Goal: Transaction & Acquisition: Purchase product/service

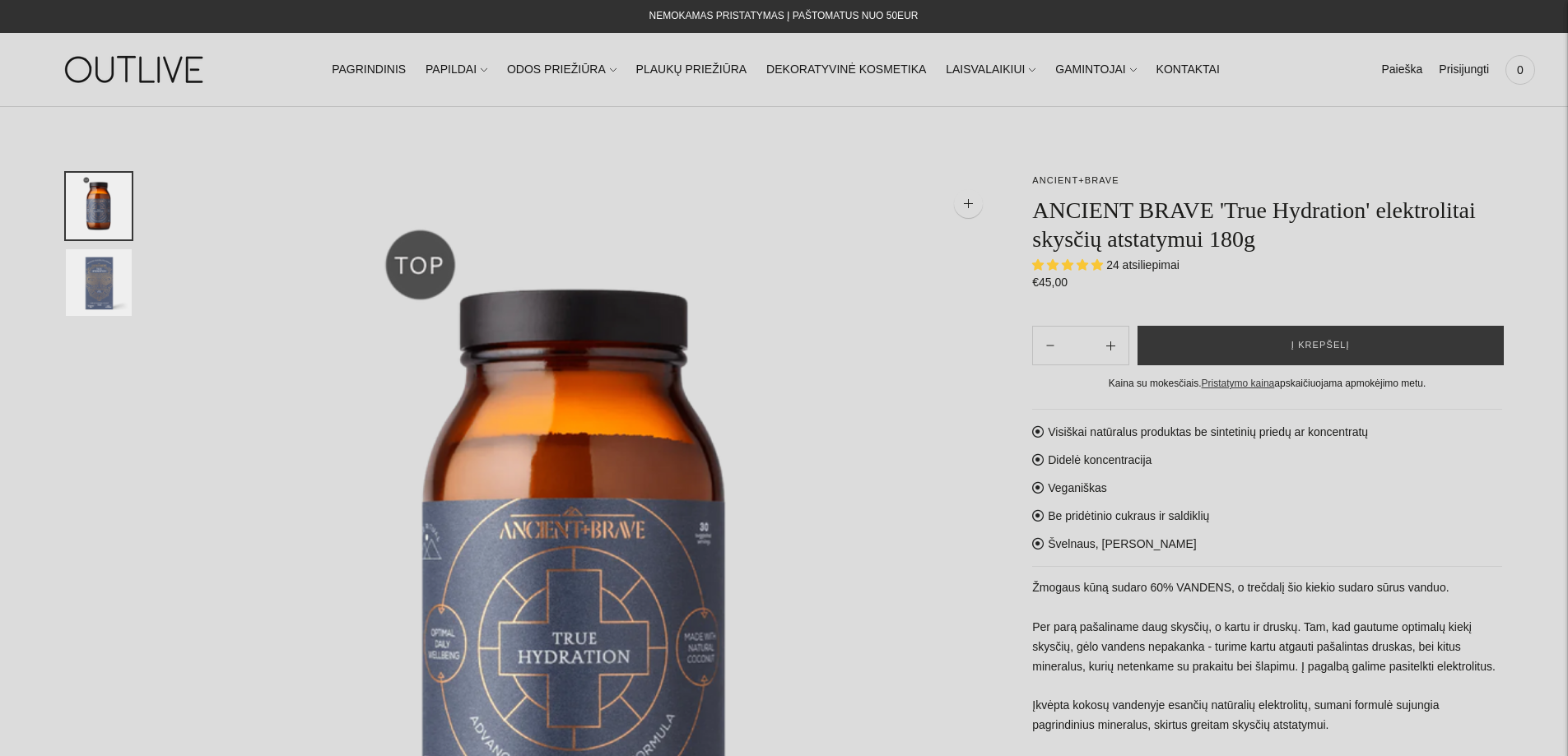
select select "**********"
drag, startPoint x: 1202, startPoint y: 339, endPoint x: 1168, endPoint y: 359, distance: 39.4
click at [1202, 339] on button "Į krepšelį" at bounding box center [1321, 345] width 366 height 39
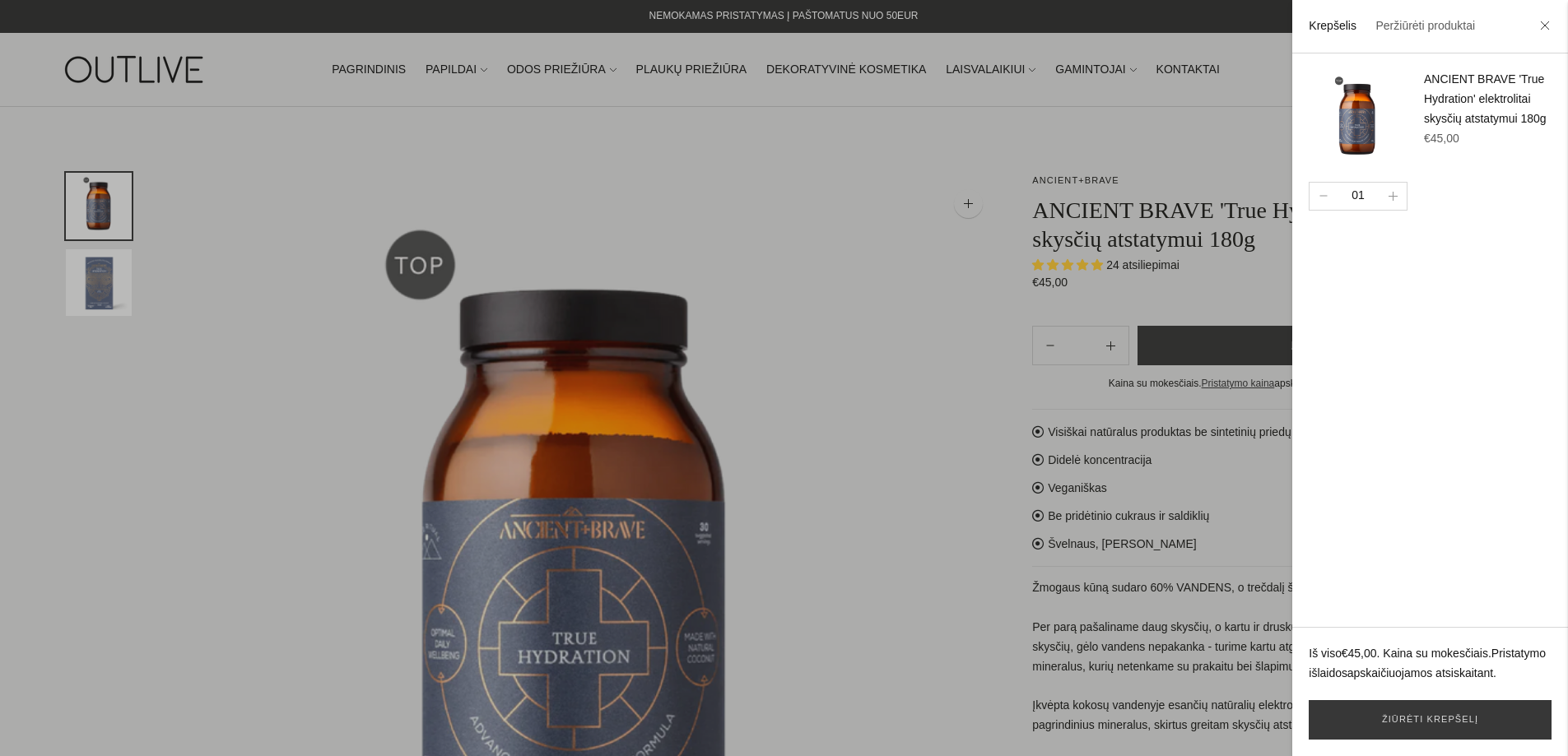
click at [974, 383] on div at bounding box center [784, 378] width 1568 height 756
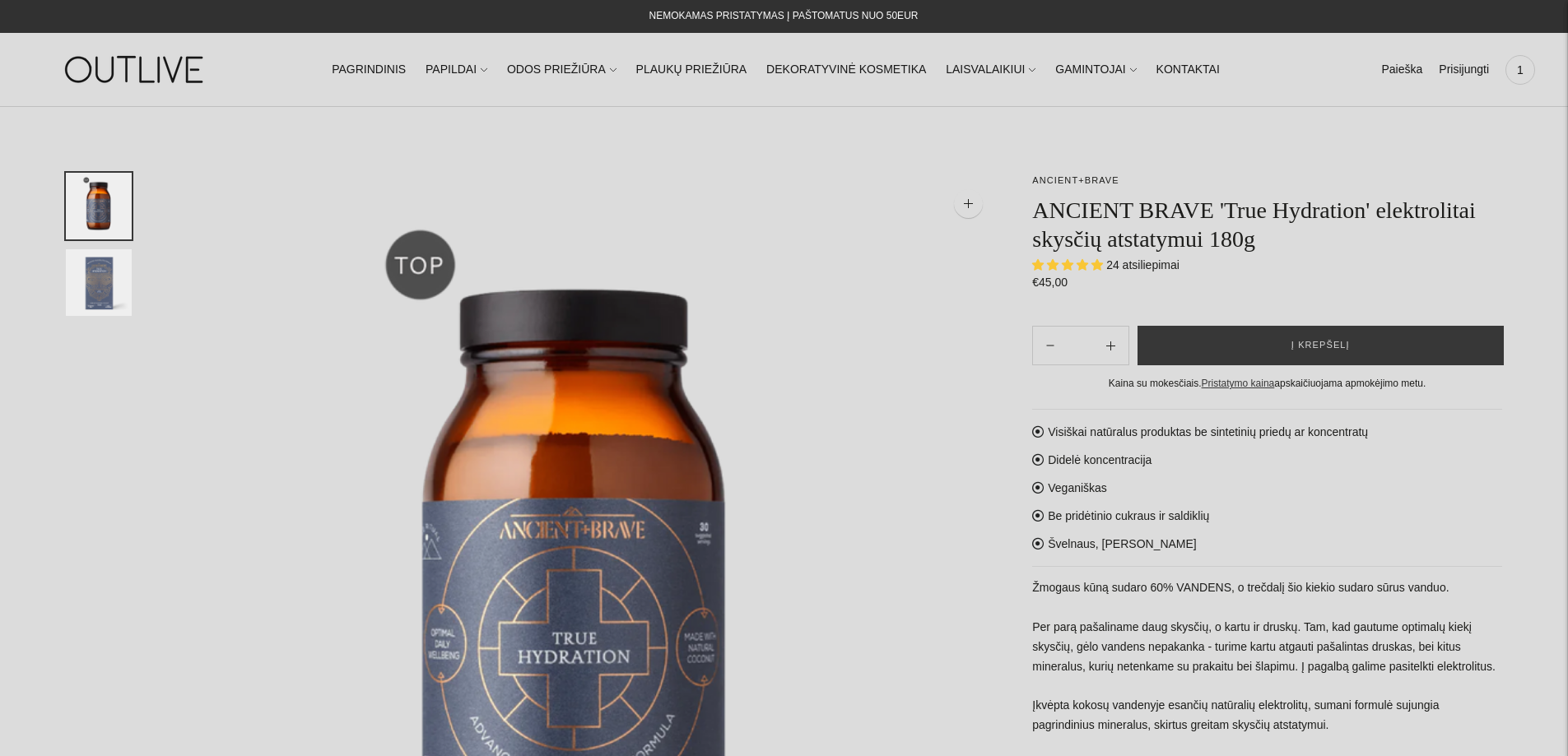
drag, startPoint x: 1467, startPoint y: 70, endPoint x: 1276, endPoint y: 127, distance: 199.3
click at [1467, 71] on link "Prisijungti" at bounding box center [1464, 70] width 50 height 36
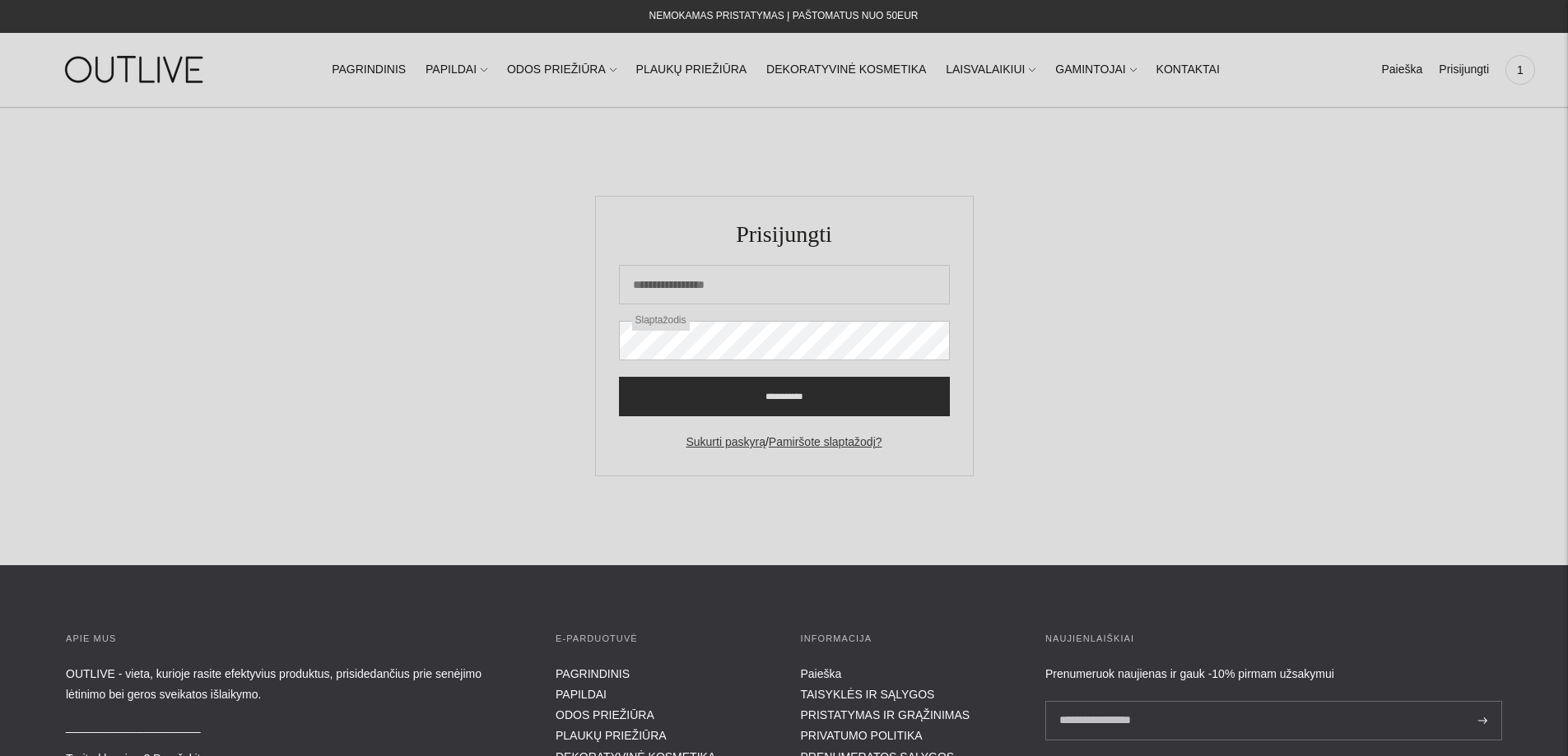
scroll to position [320, 0]
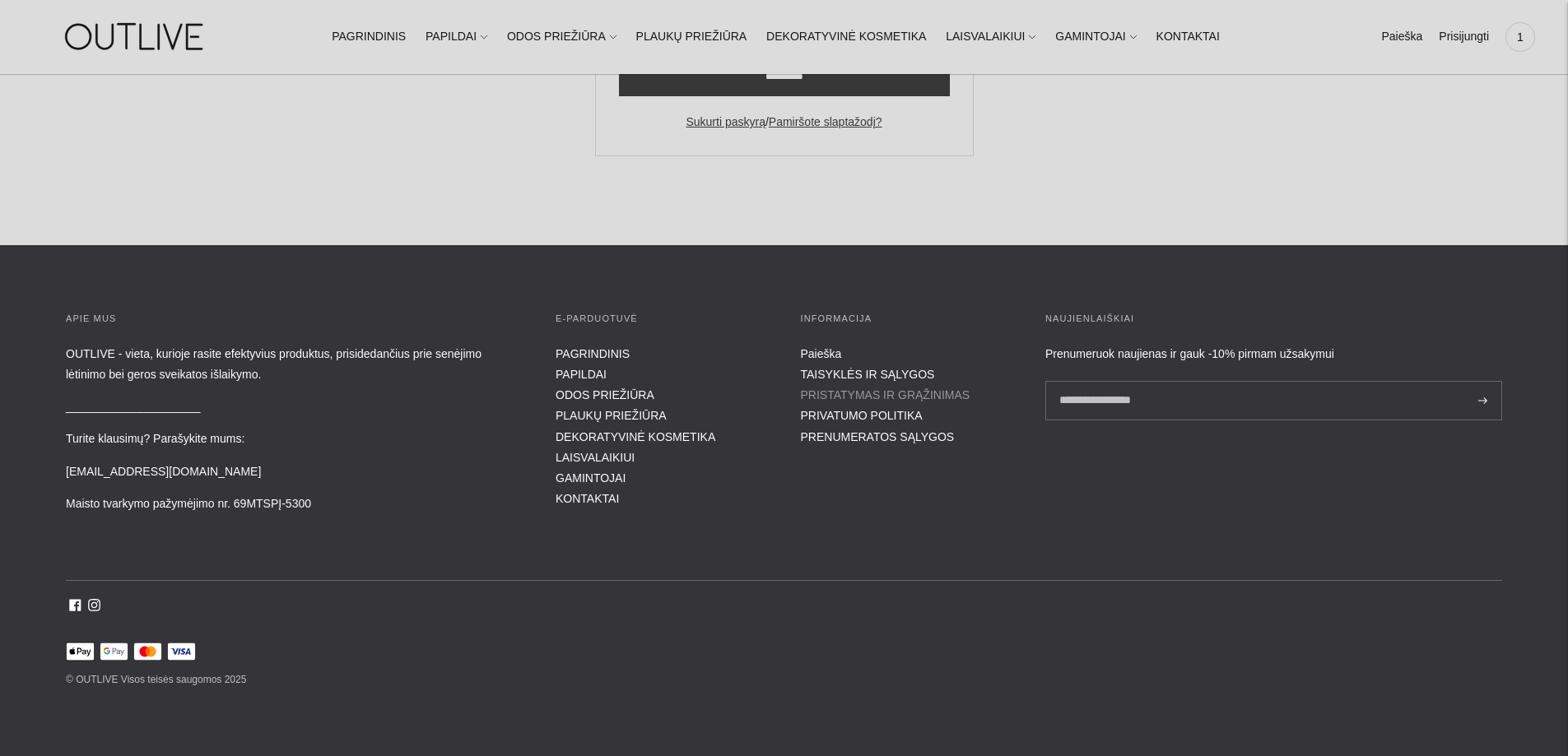
click at [869, 391] on link "PRISTATYMAS IR GRĄŽINIMAS" at bounding box center [885, 395] width 169 height 13
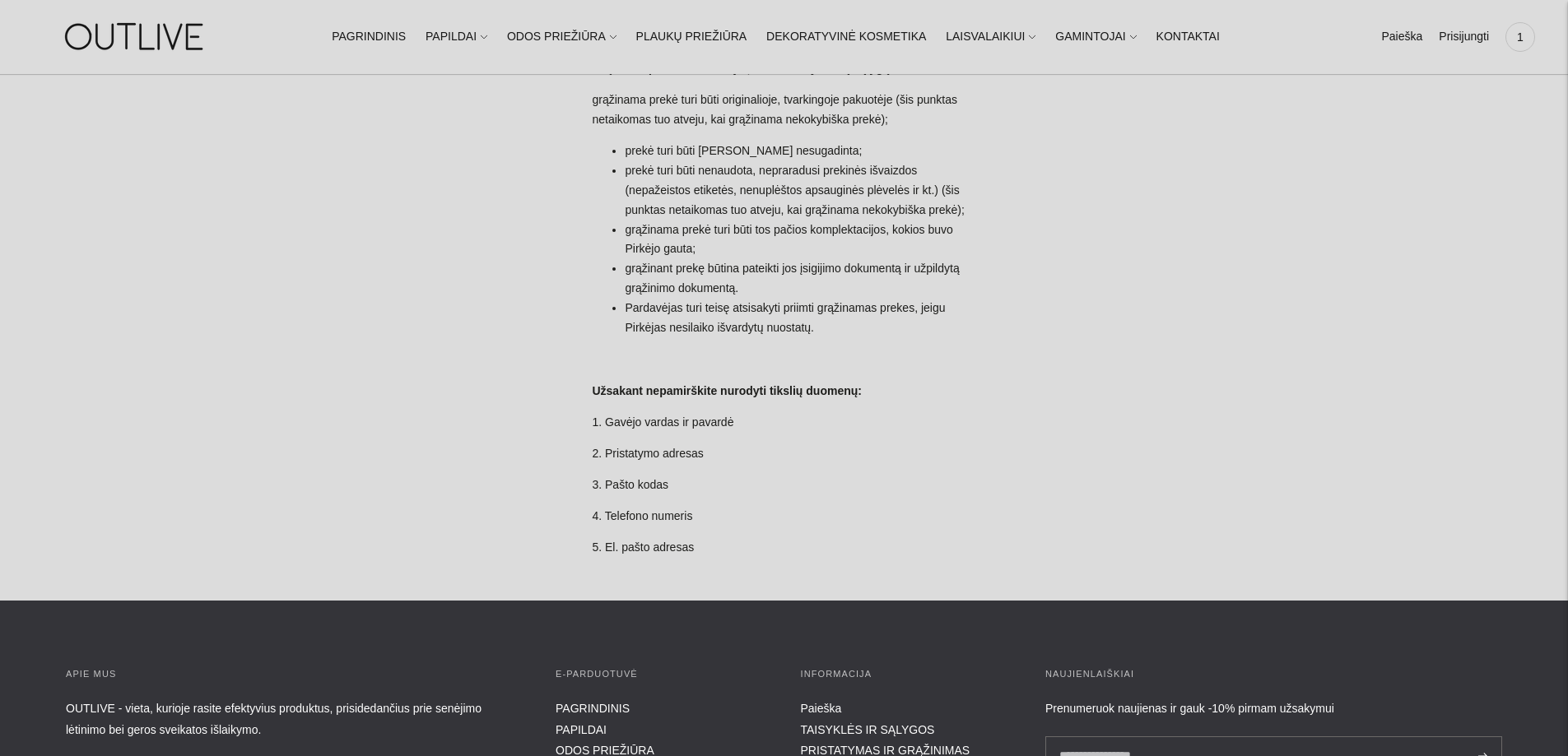
scroll to position [1481, 0]
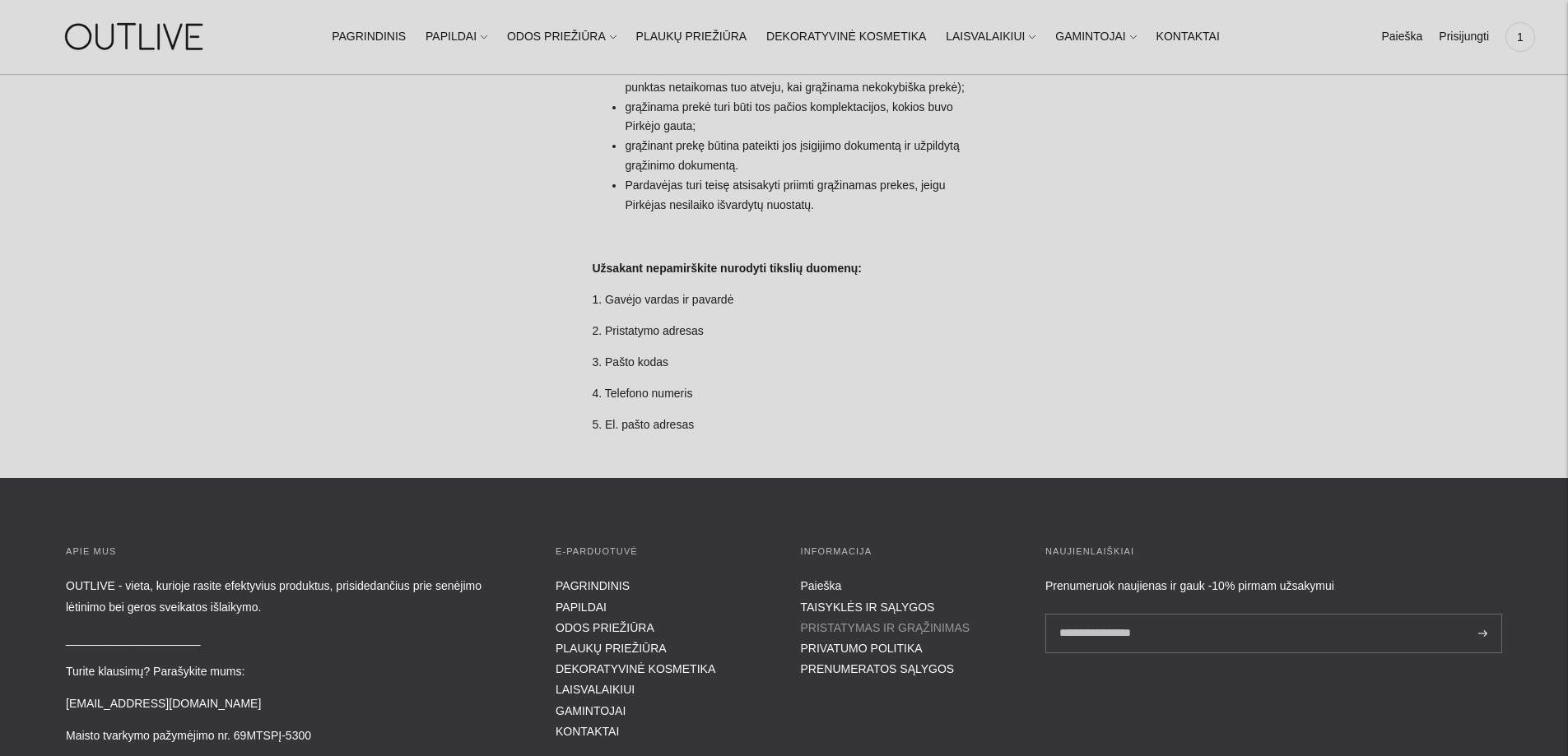
click at [877, 621] on link "PRISTATYMAS IR GRĄŽINIMAS" at bounding box center [885, 628] width 169 height 13
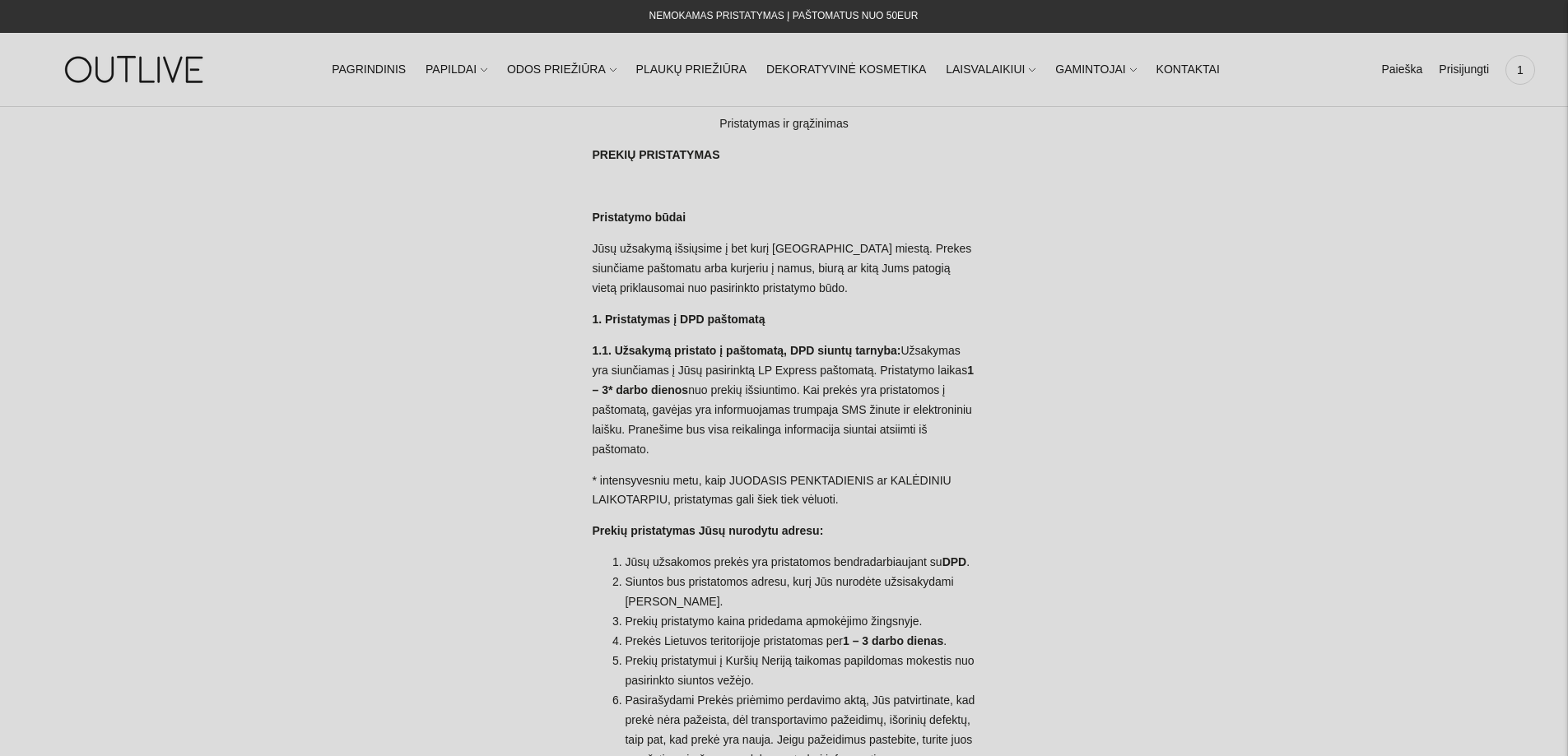
click at [161, 60] on img at bounding box center [135, 69] width 206 height 57
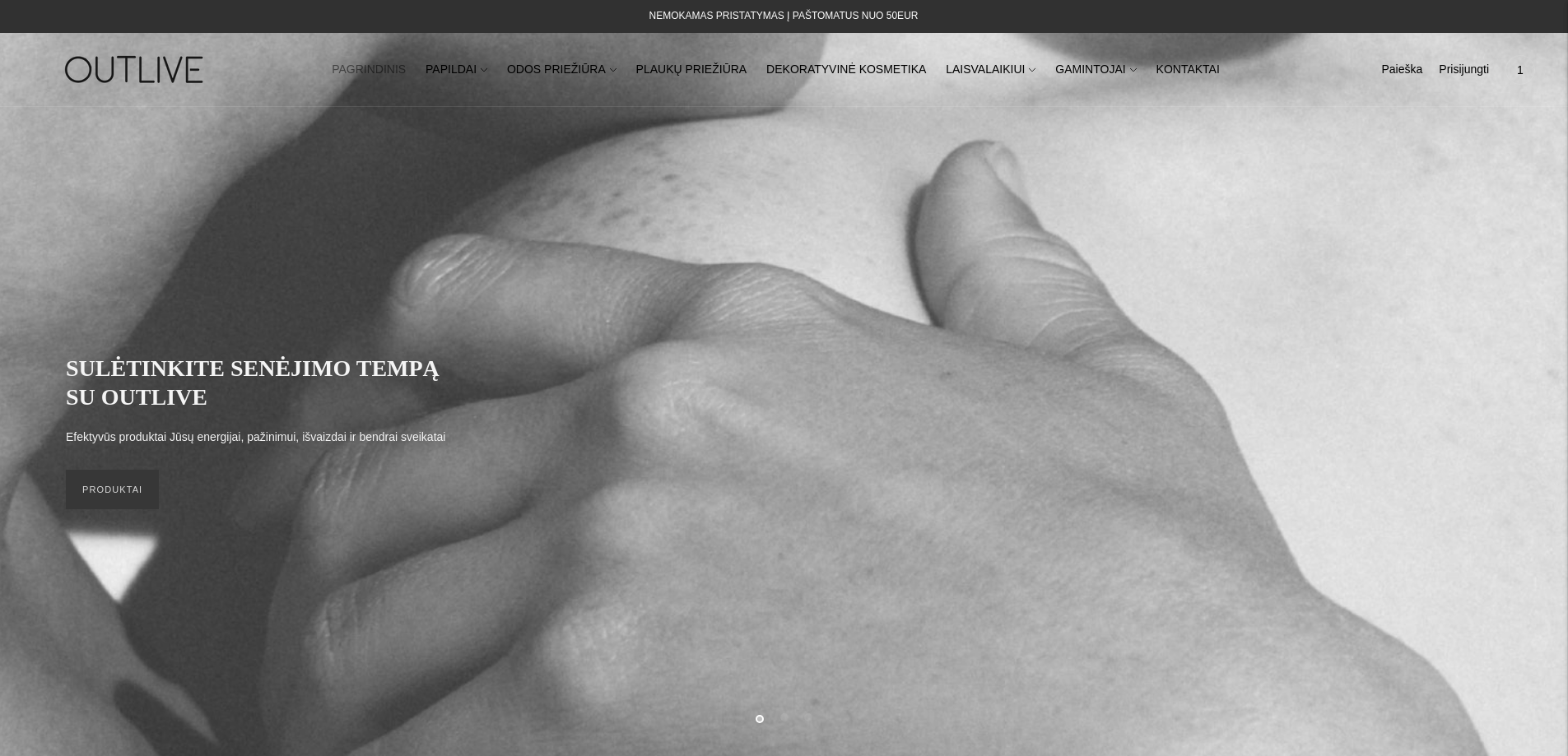
click at [1526, 71] on span "1" at bounding box center [1520, 70] width 23 height 23
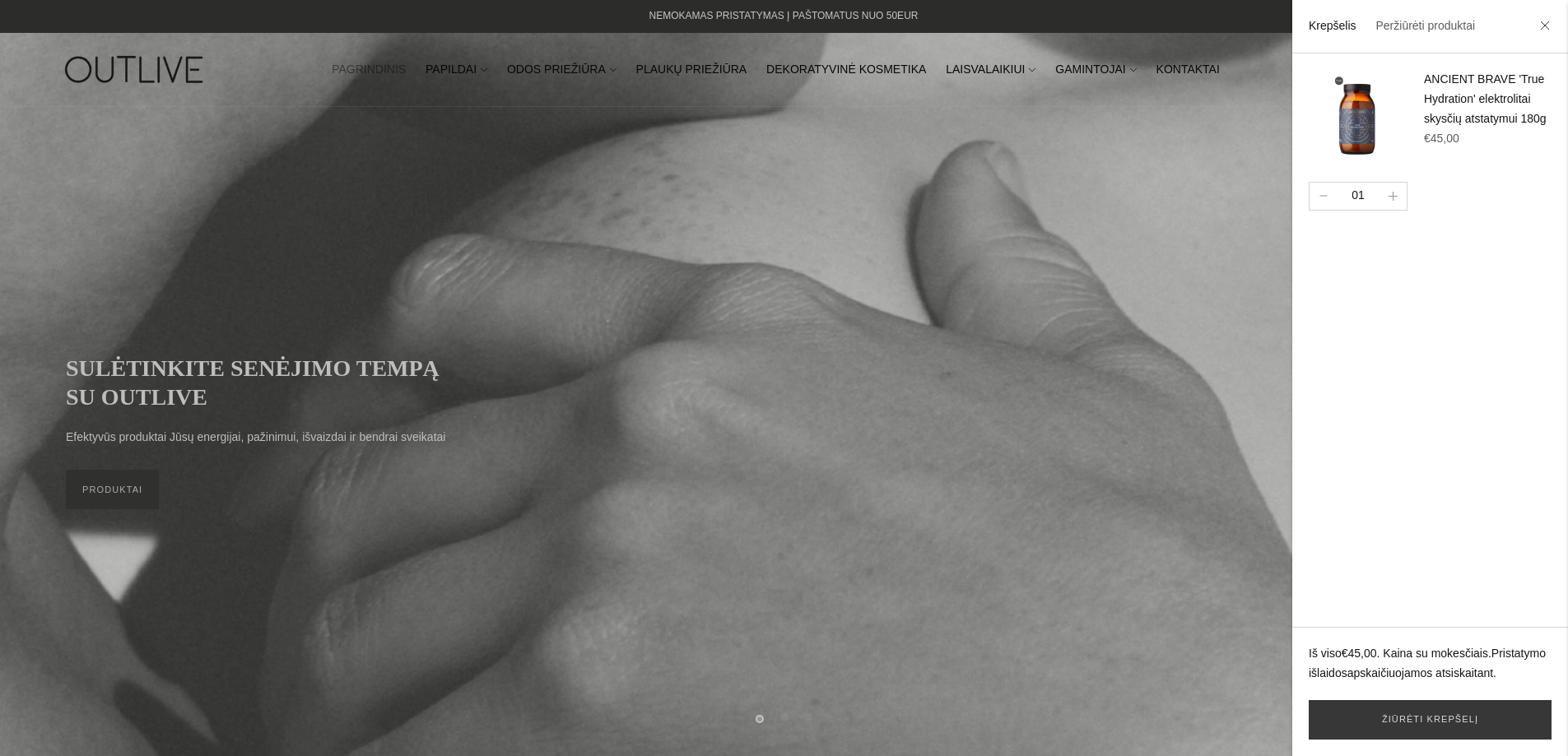
click at [1455, 90] on link "ANCIENT BRAVE 'True Hydration' elektrolitai skysčių atstatymui 180g" at bounding box center [1485, 99] width 123 height 53
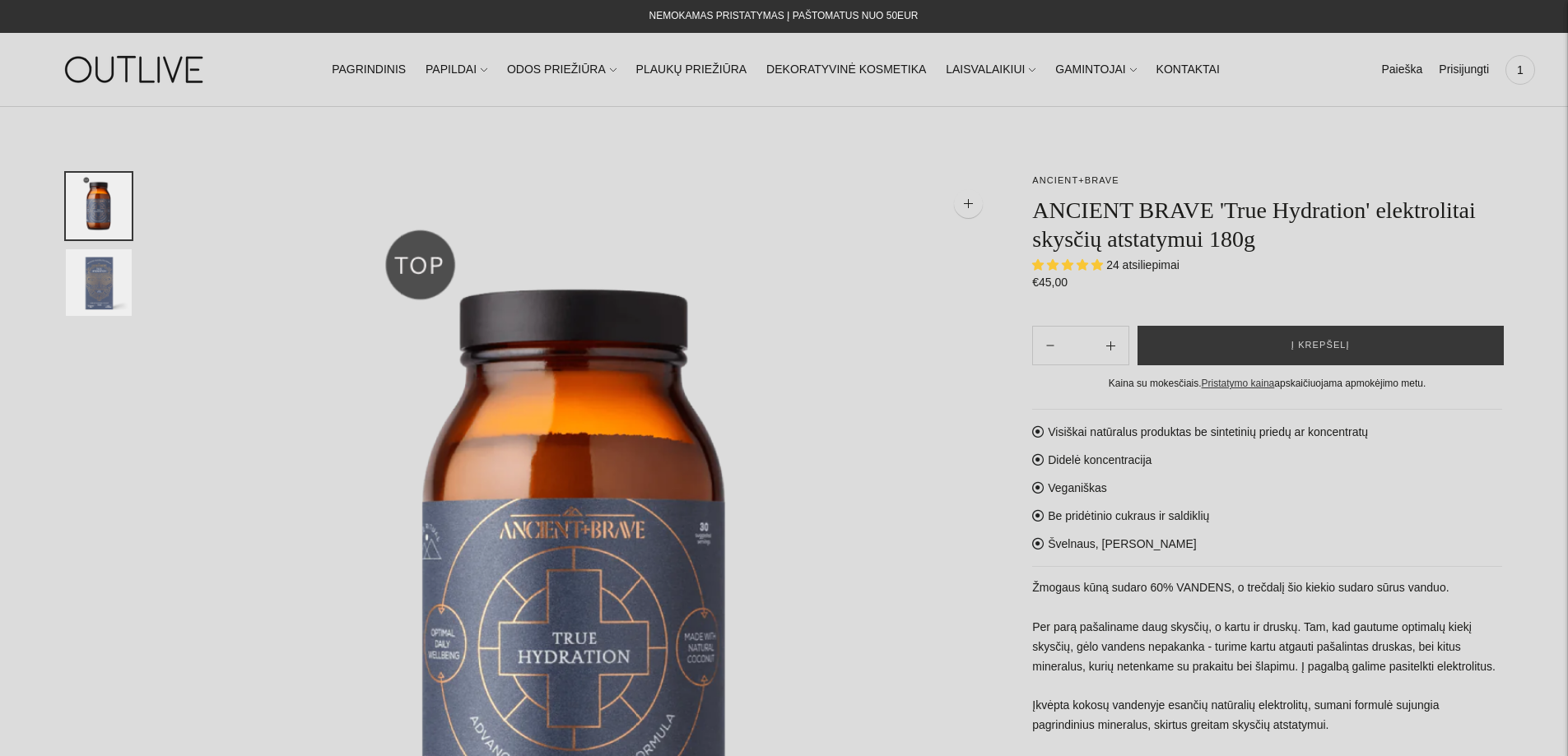
select select "**********"
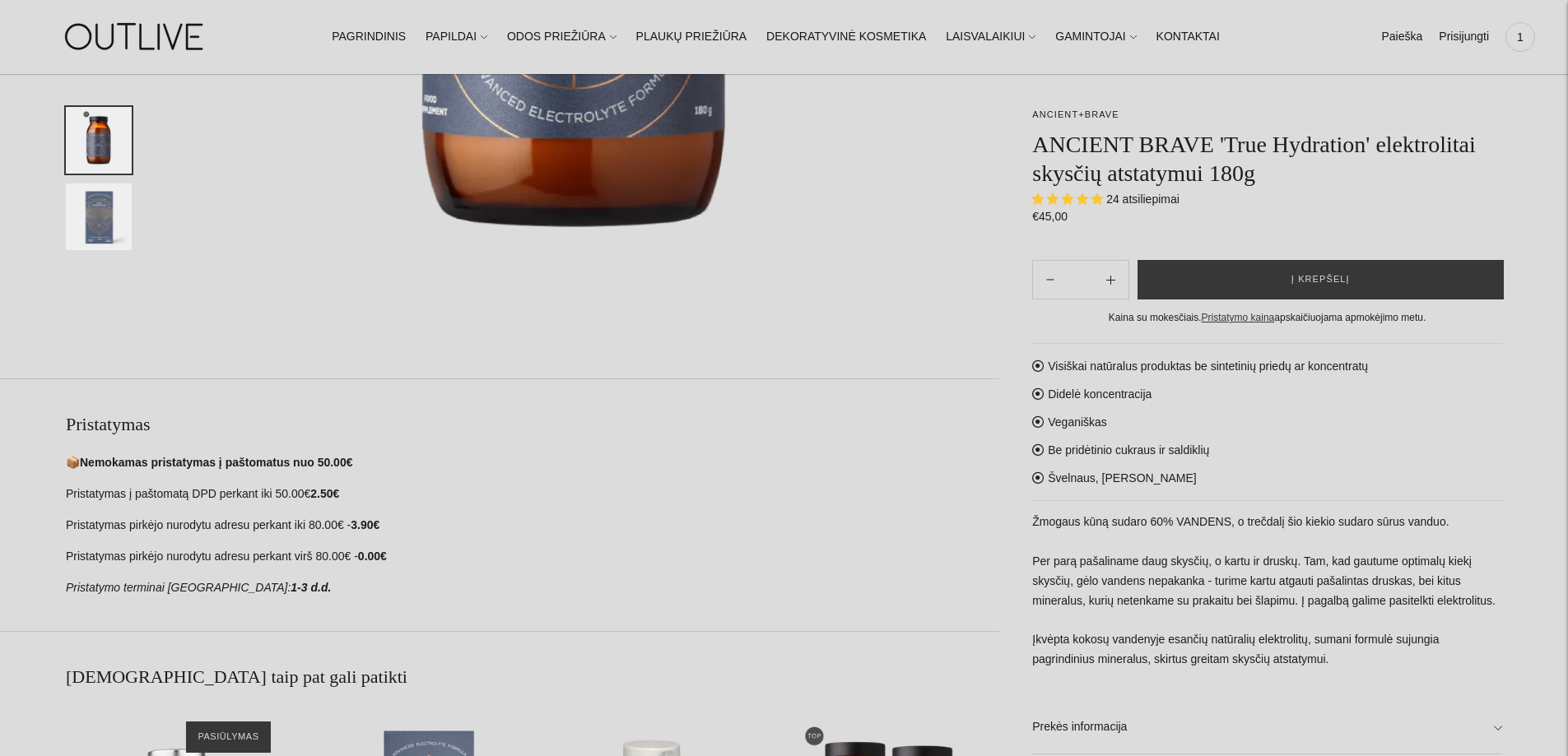
scroll to position [1323, 0]
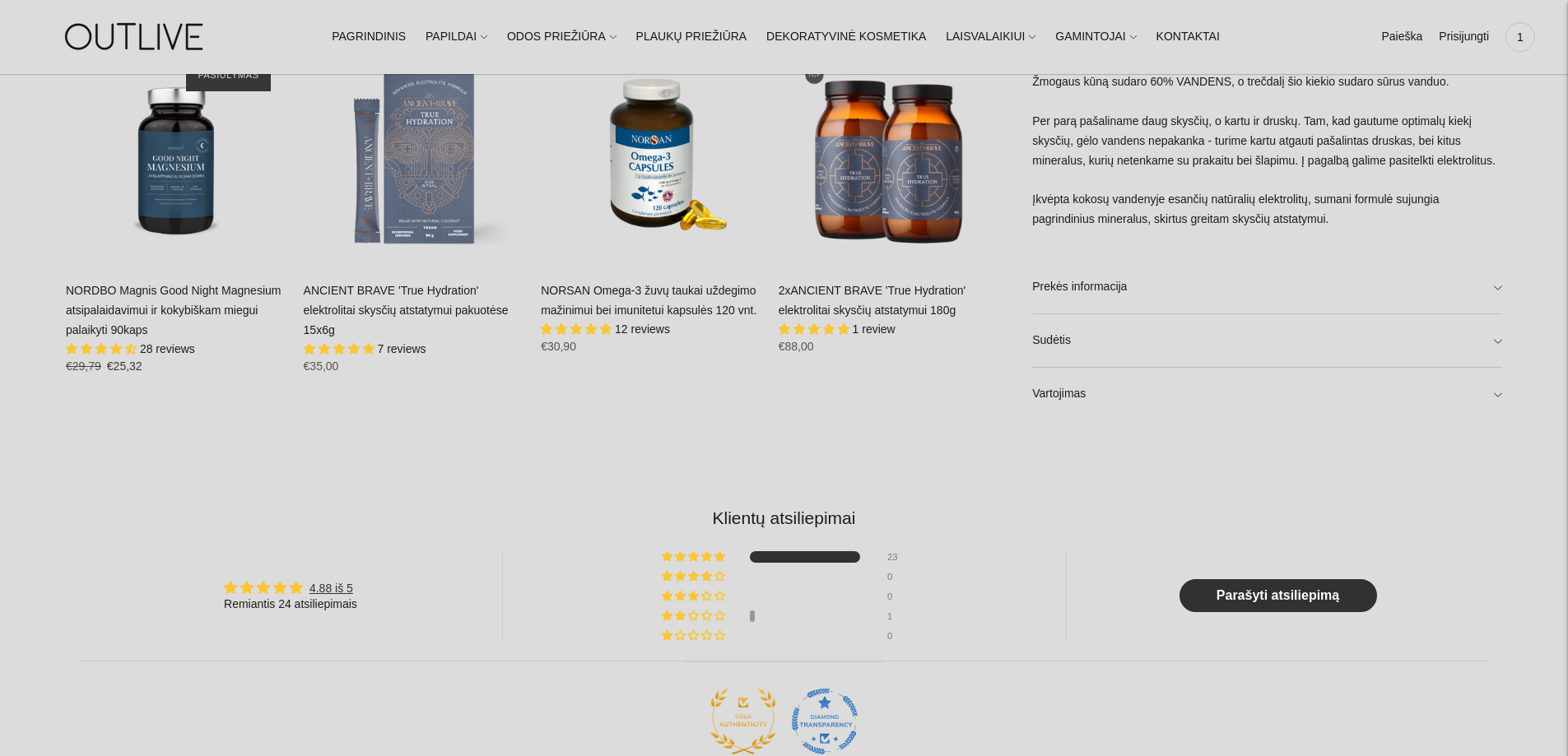
click at [851, 310] on link "2xANCIENT BRAVE 'True Hydration' elektrolitai skysčių atstatymui 180g" at bounding box center [872, 299] width 188 height 33
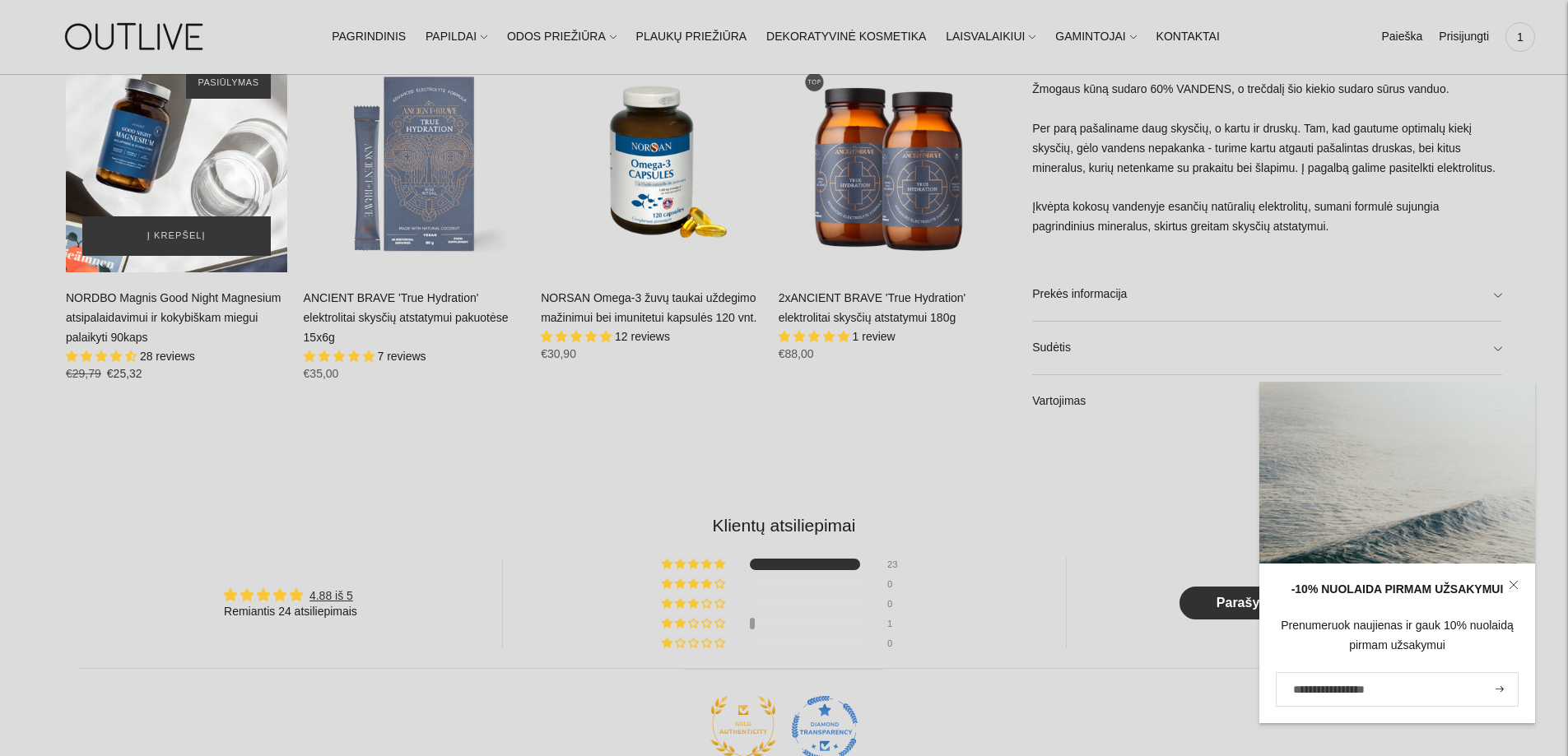
click at [220, 153] on div "NORDBO Magnis Good Night Magnesium atsipalaidavimui ir kokybiškam miegui palaik…" at bounding box center [177, 162] width 221 height 221
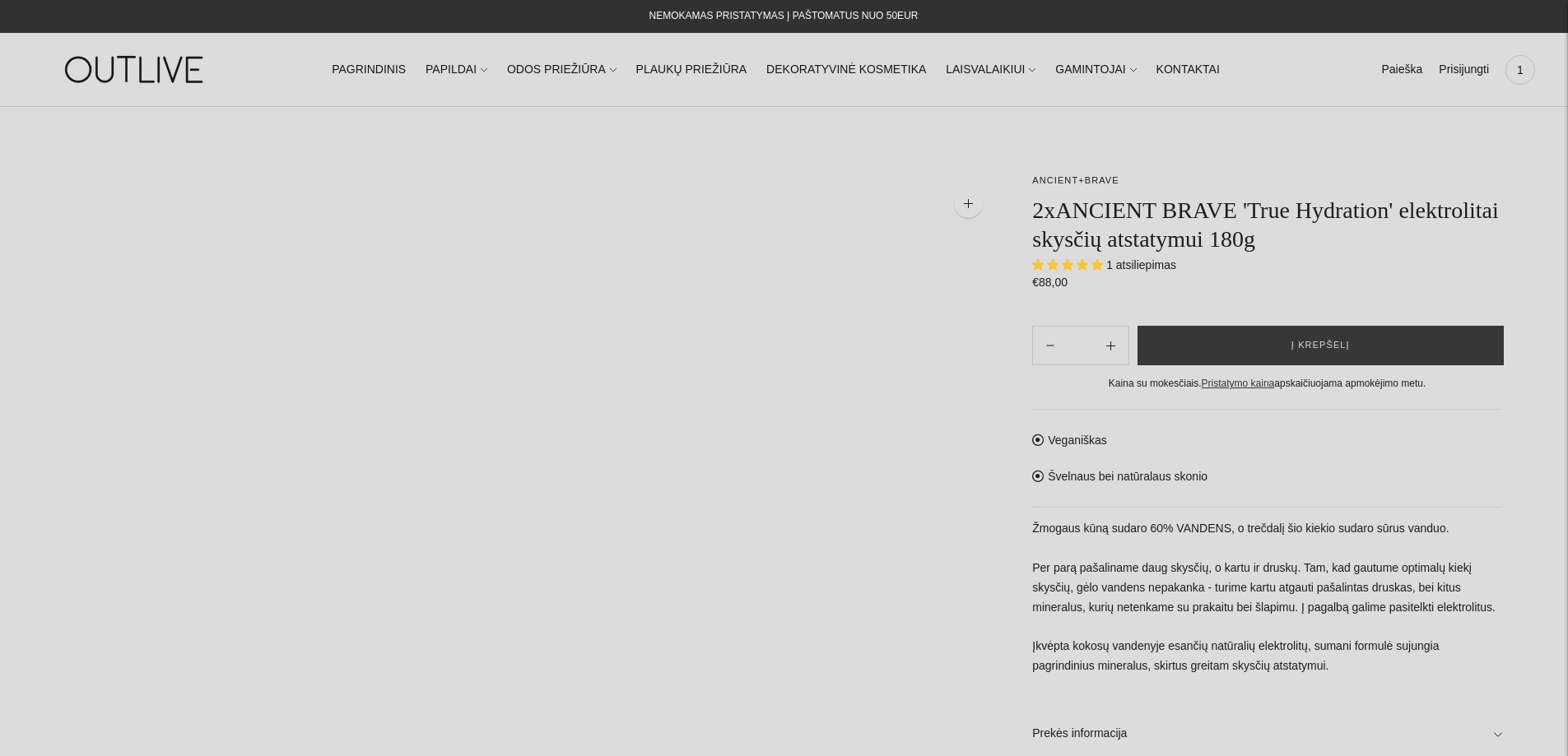
select select "**********"
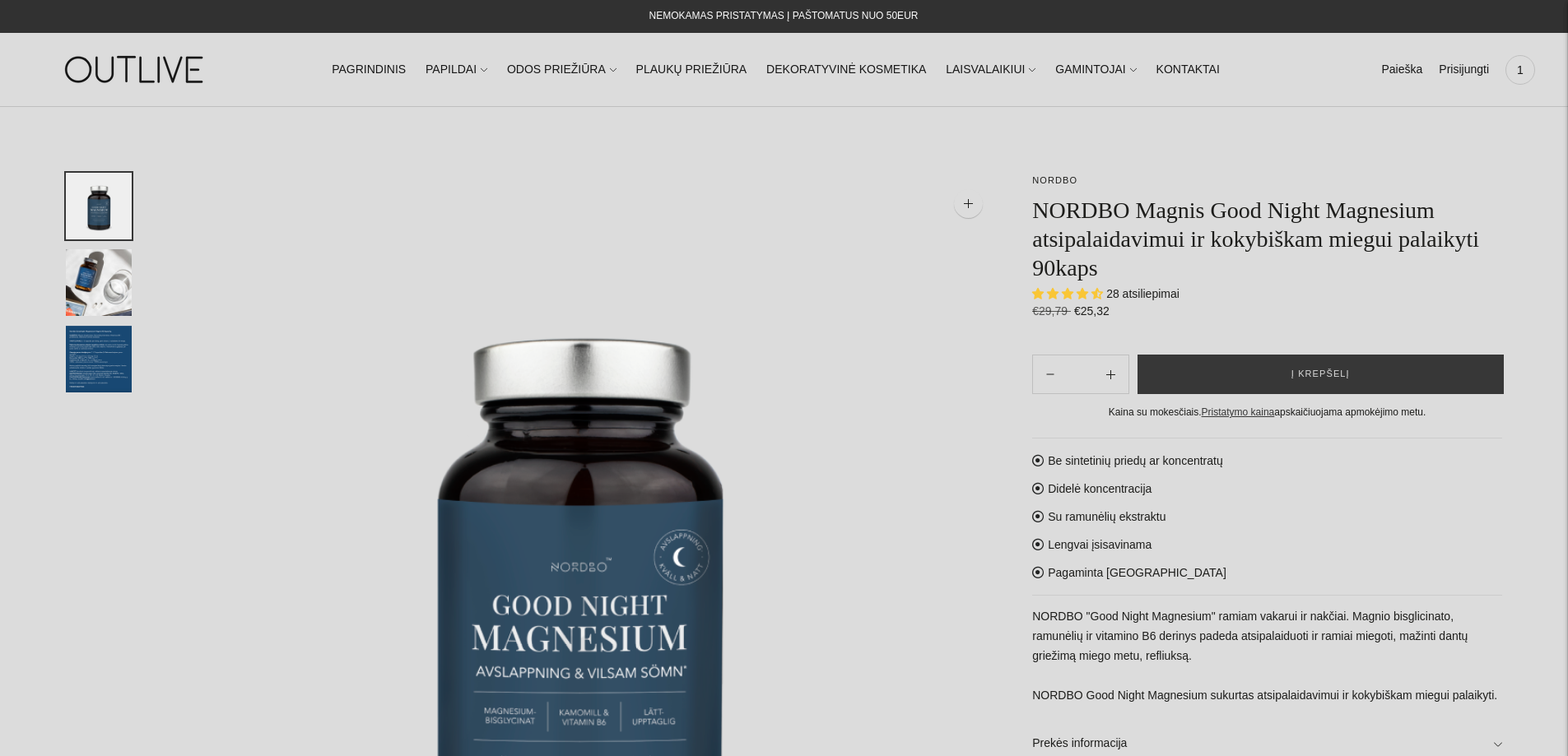
select select "**********"
click at [1061, 182] on link "NORDBO" at bounding box center [1055, 179] width 46 height 10
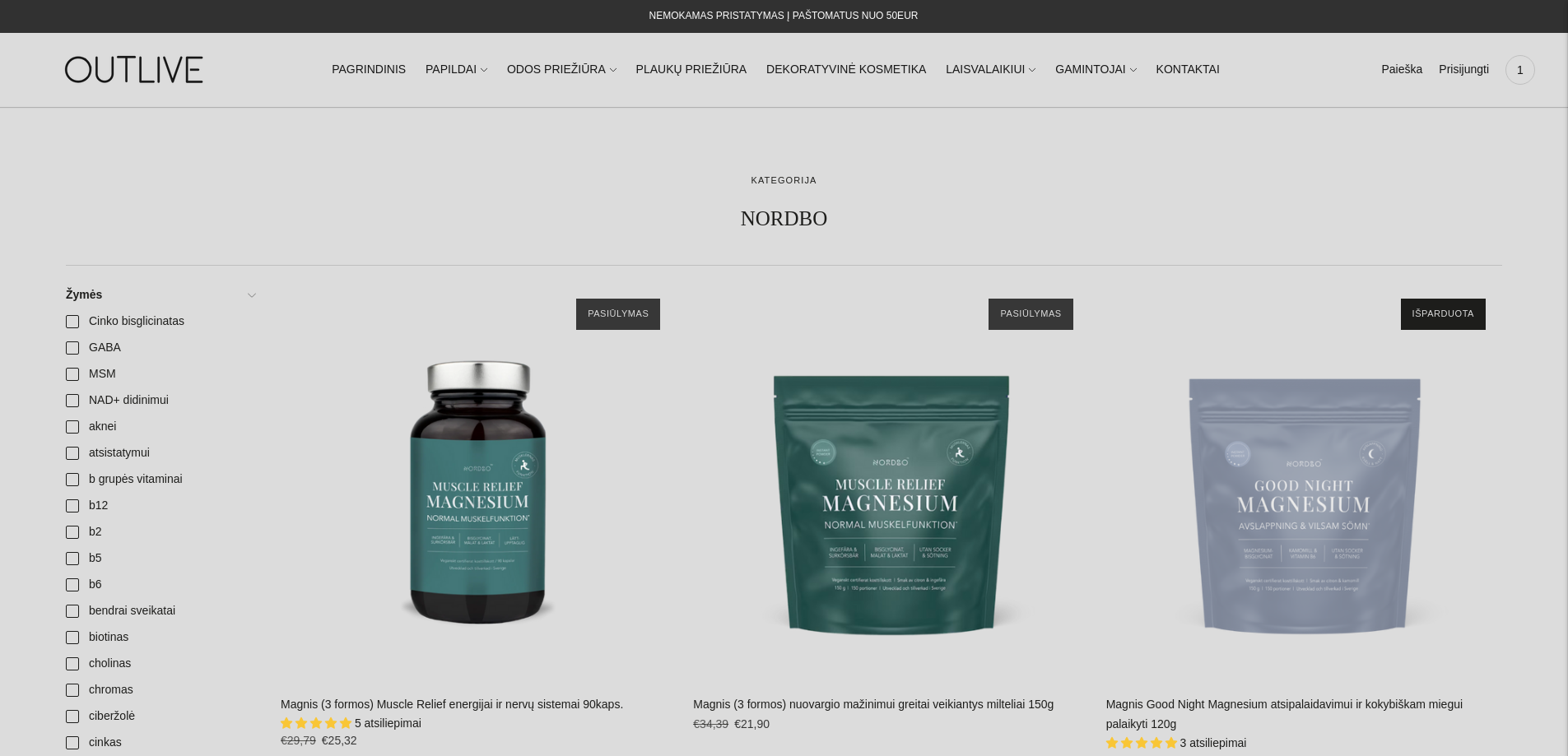
scroll to position [290, 0]
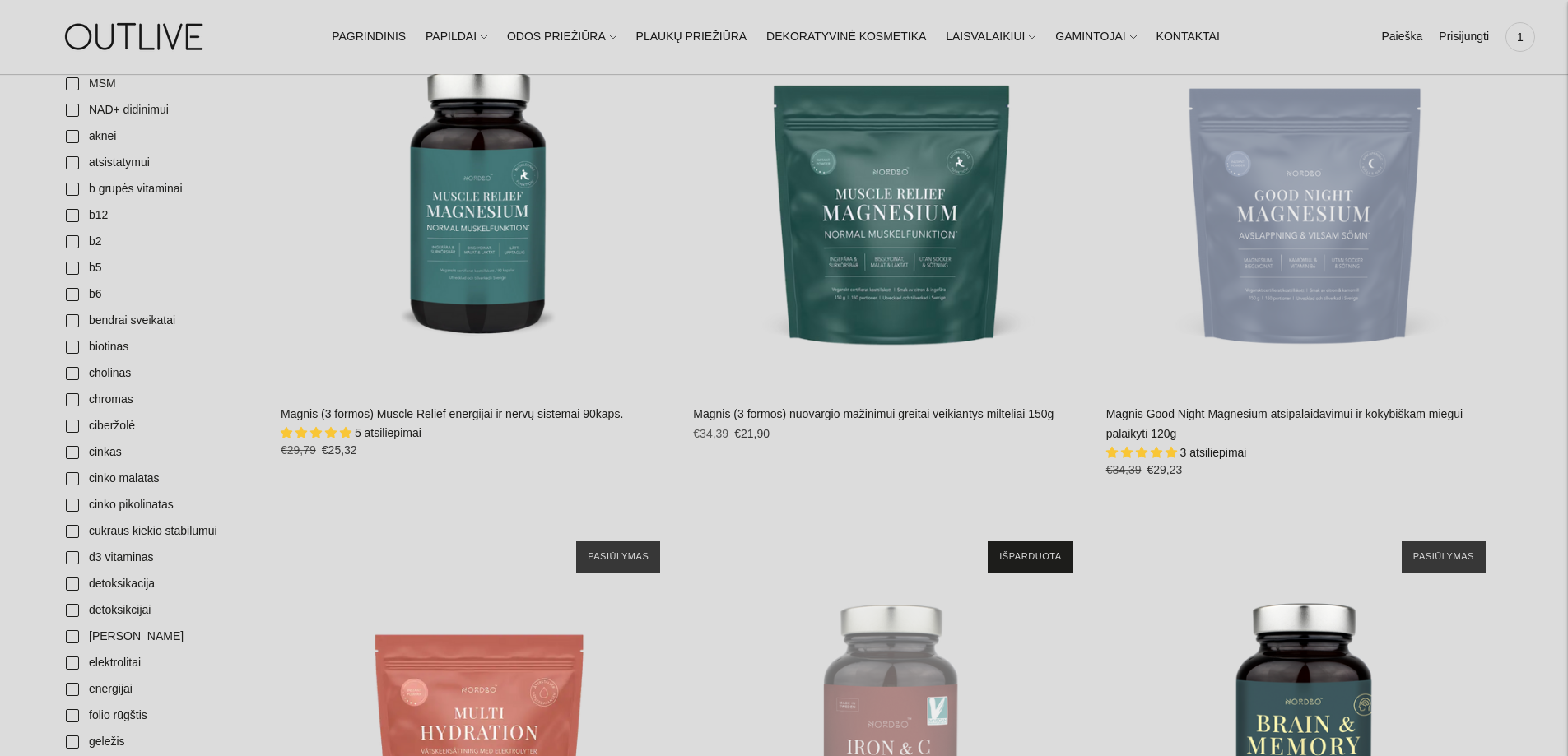
drag, startPoint x: 531, startPoint y: 404, endPoint x: 602, endPoint y: 428, distance: 74.9
click at [531, 405] on div "Magnis (3 formos) Muscle Relief energijai ir nervų sistemai 90kaps. 5 atsiliepi…" at bounding box center [479, 438] width 396 height 68
click at [496, 411] on link "Magnis (3 formos) Muscle Relief energijai ir nervų sistemai 90kaps." at bounding box center [452, 414] width 342 height 13
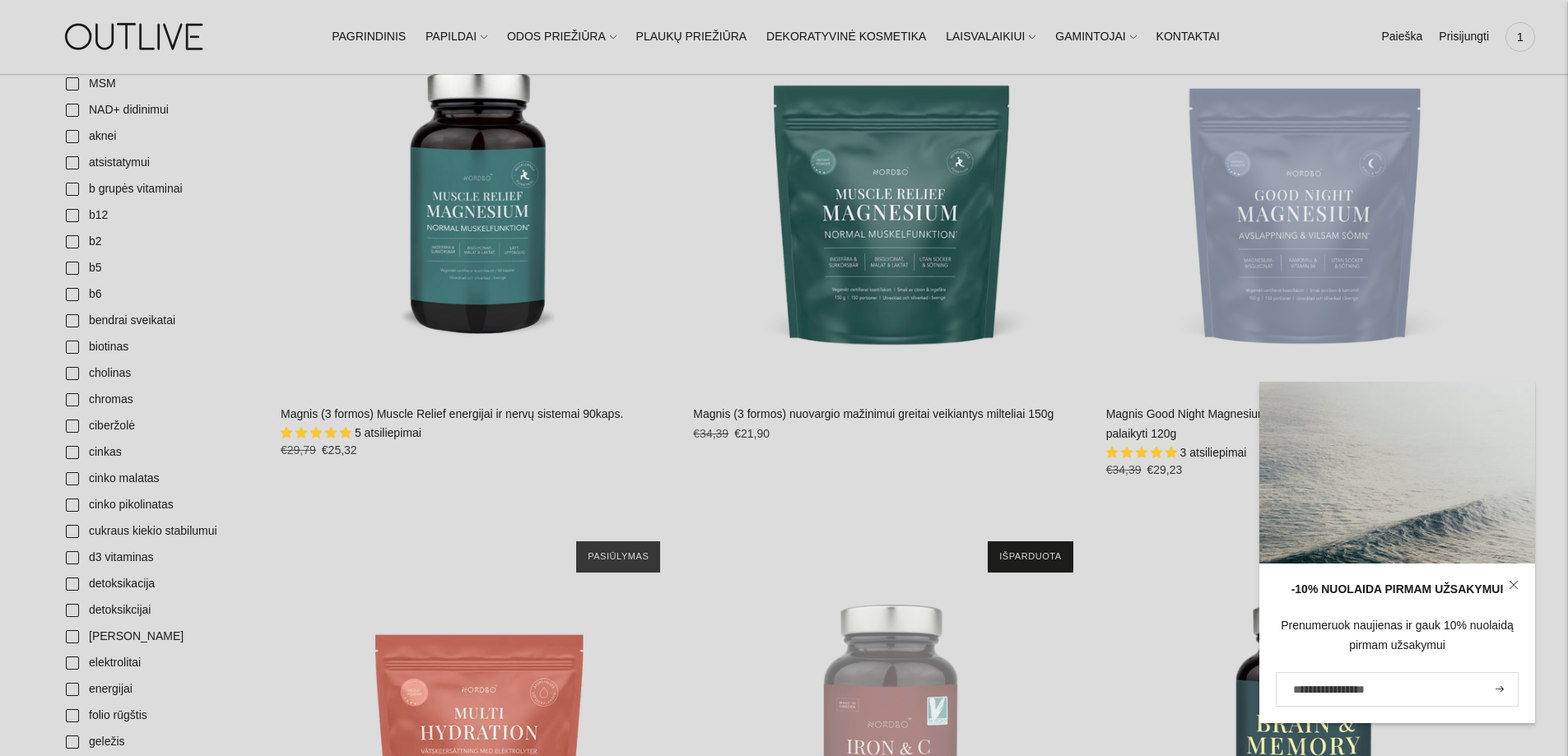
click at [1512, 582] on icon at bounding box center [1513, 585] width 10 height 10
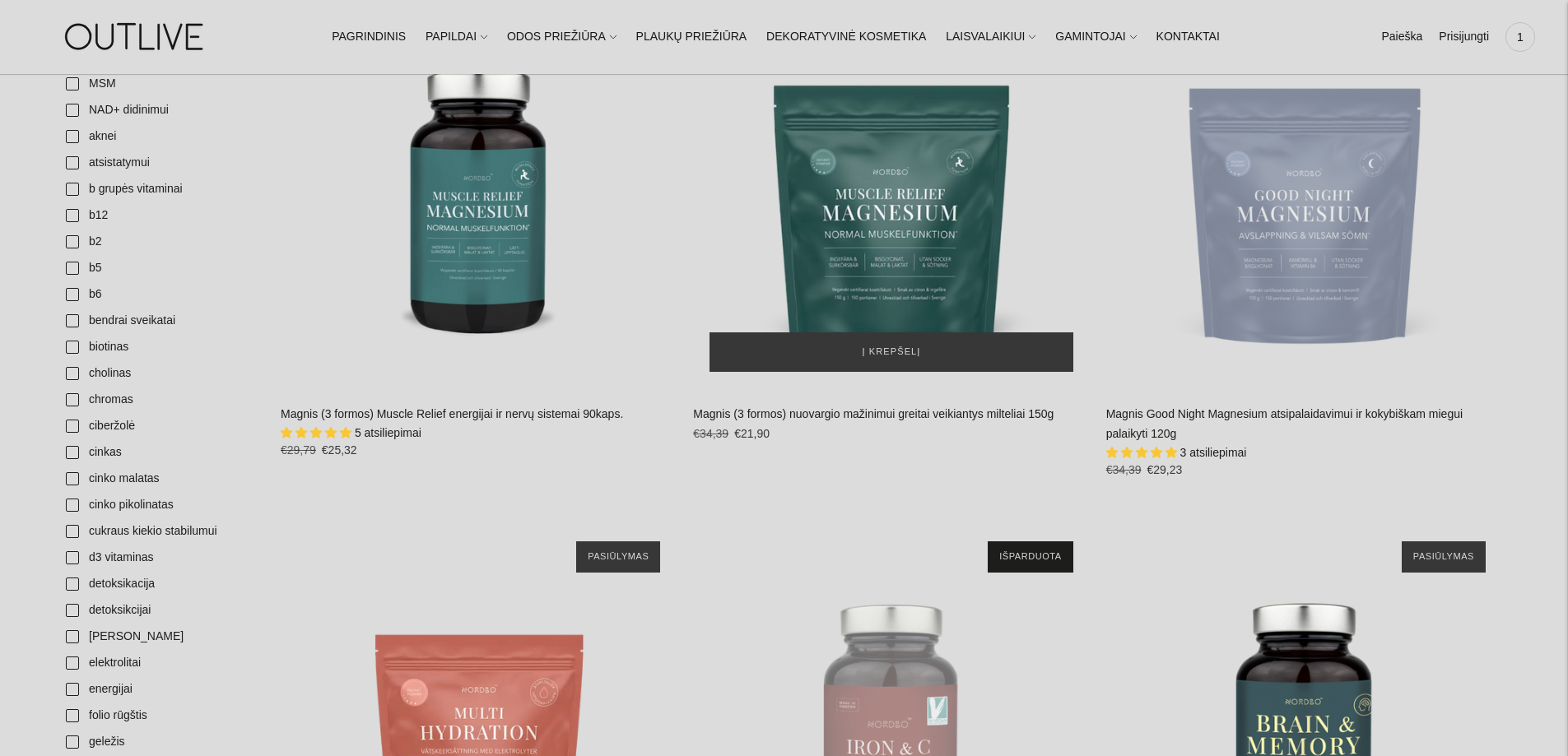
click at [940, 252] on img "Magnis (3 formos) nuovargio mažinimui greitai veikiantys milteliai 150g\a" at bounding box center [891, 190] width 396 height 396
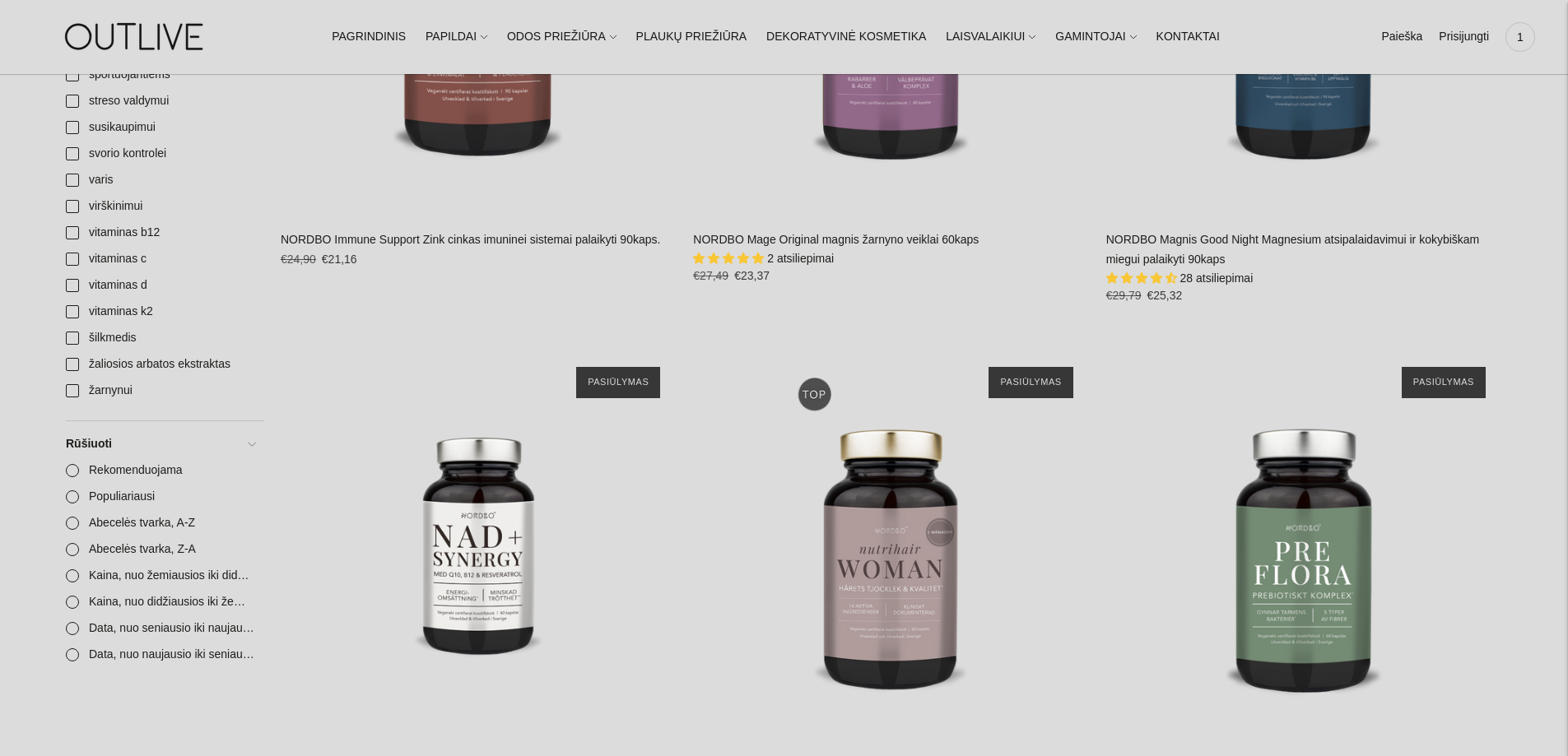
scroll to position [2088, 0]
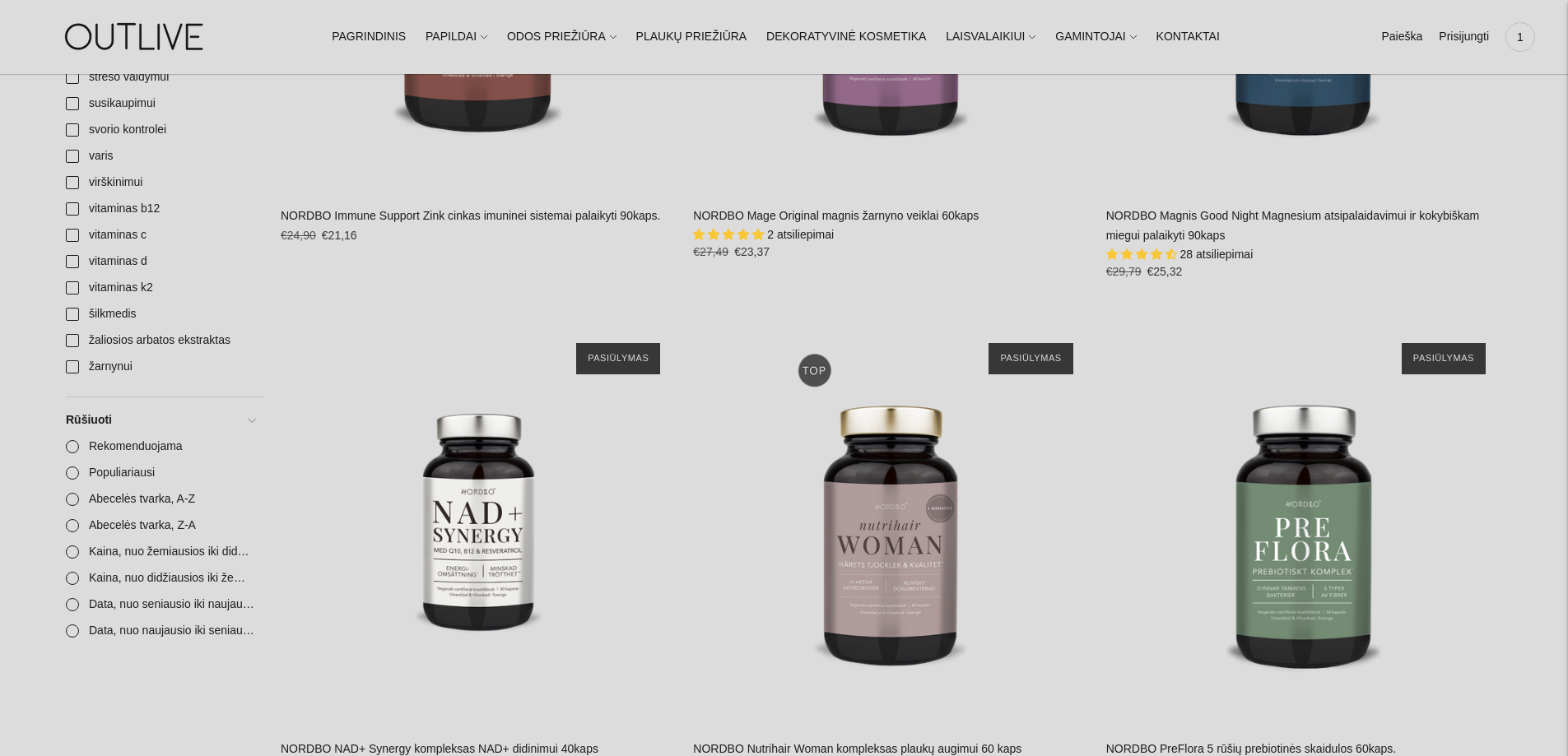
click at [1276, 209] on link "NORDBO Magnis Good Night Magnesium atsipalaidavimui ir kokybiškam miegui palaik…" at bounding box center [1293, 225] width 374 height 33
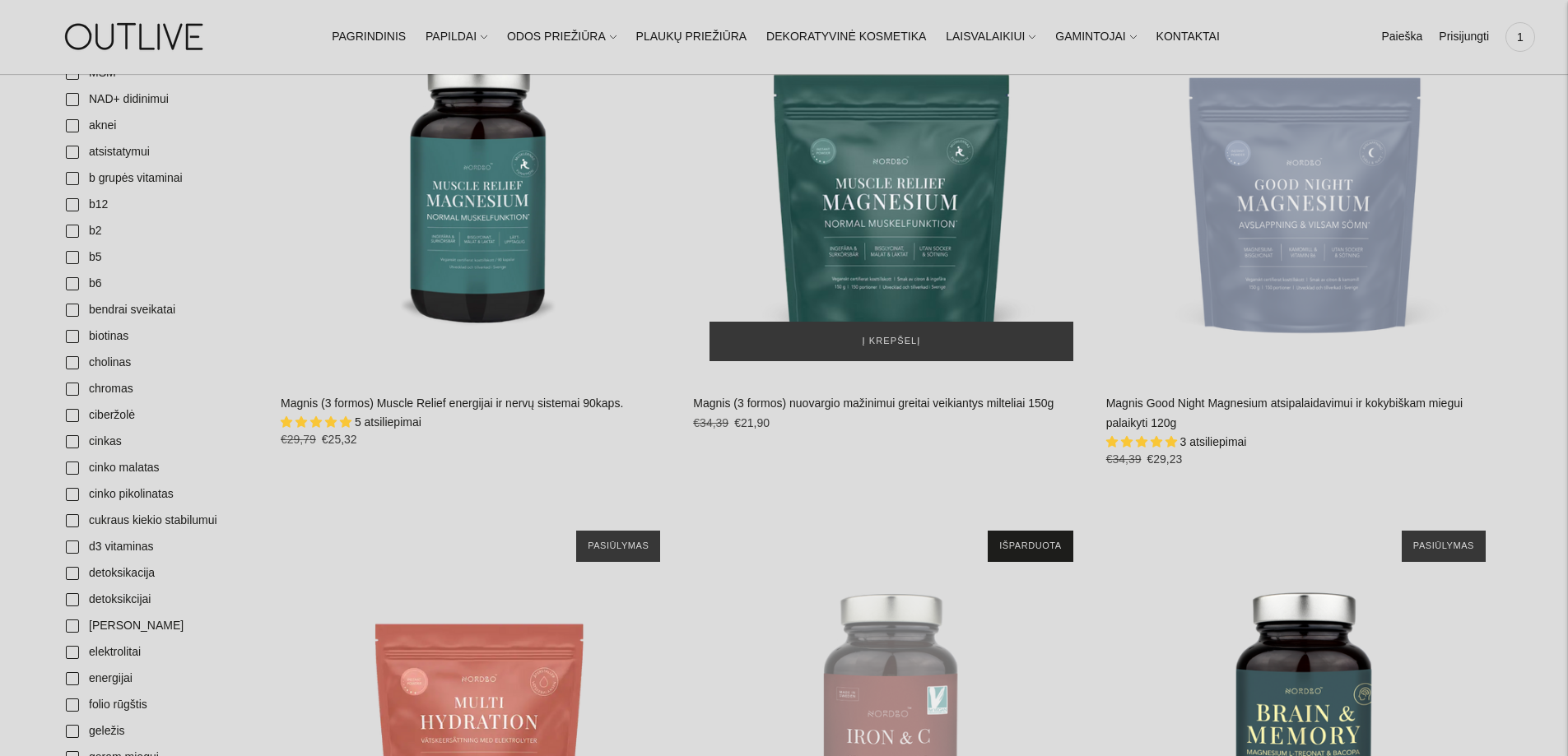
scroll to position [309, 0]
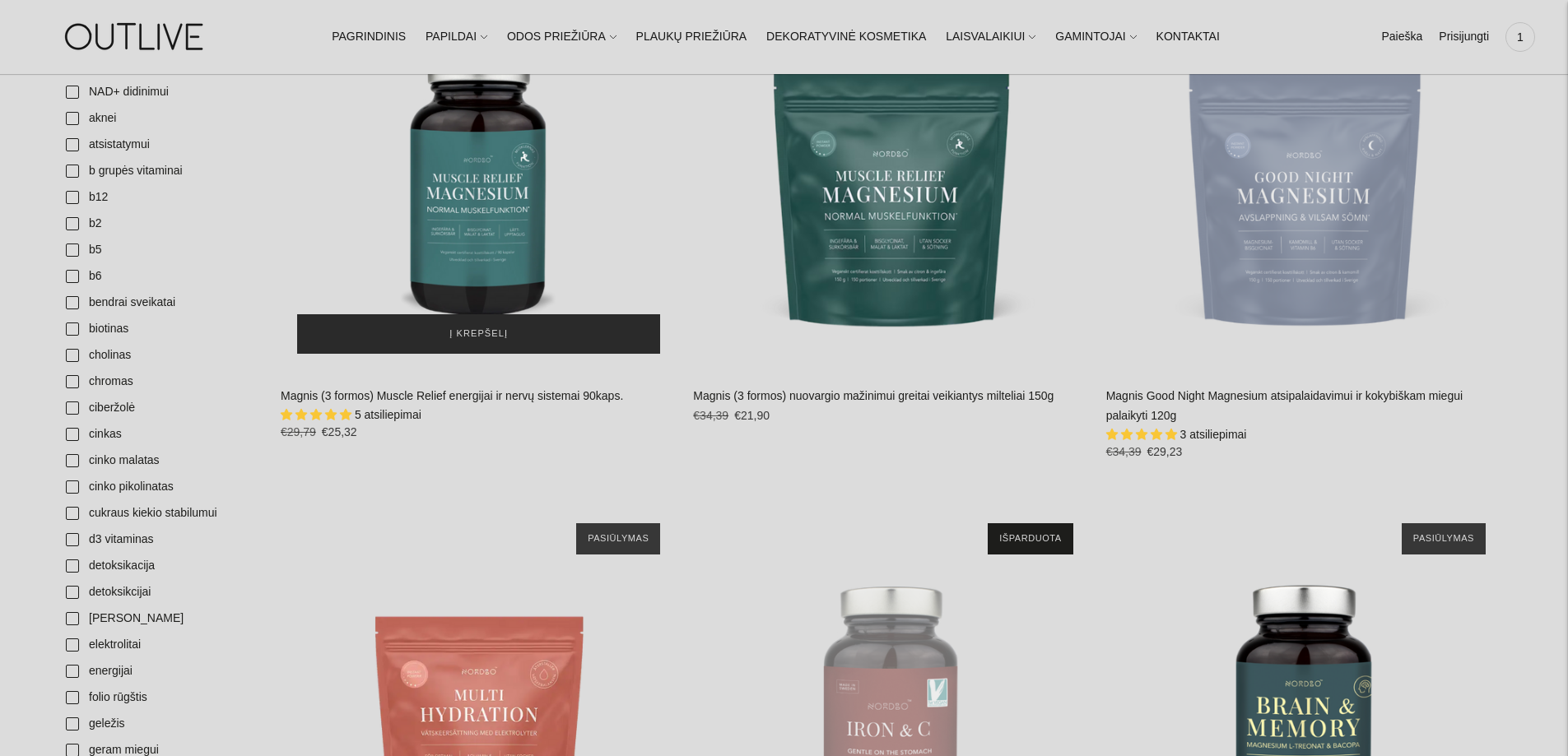
click at [553, 339] on button "Į krepšelį" at bounding box center [478, 334] width 363 height 39
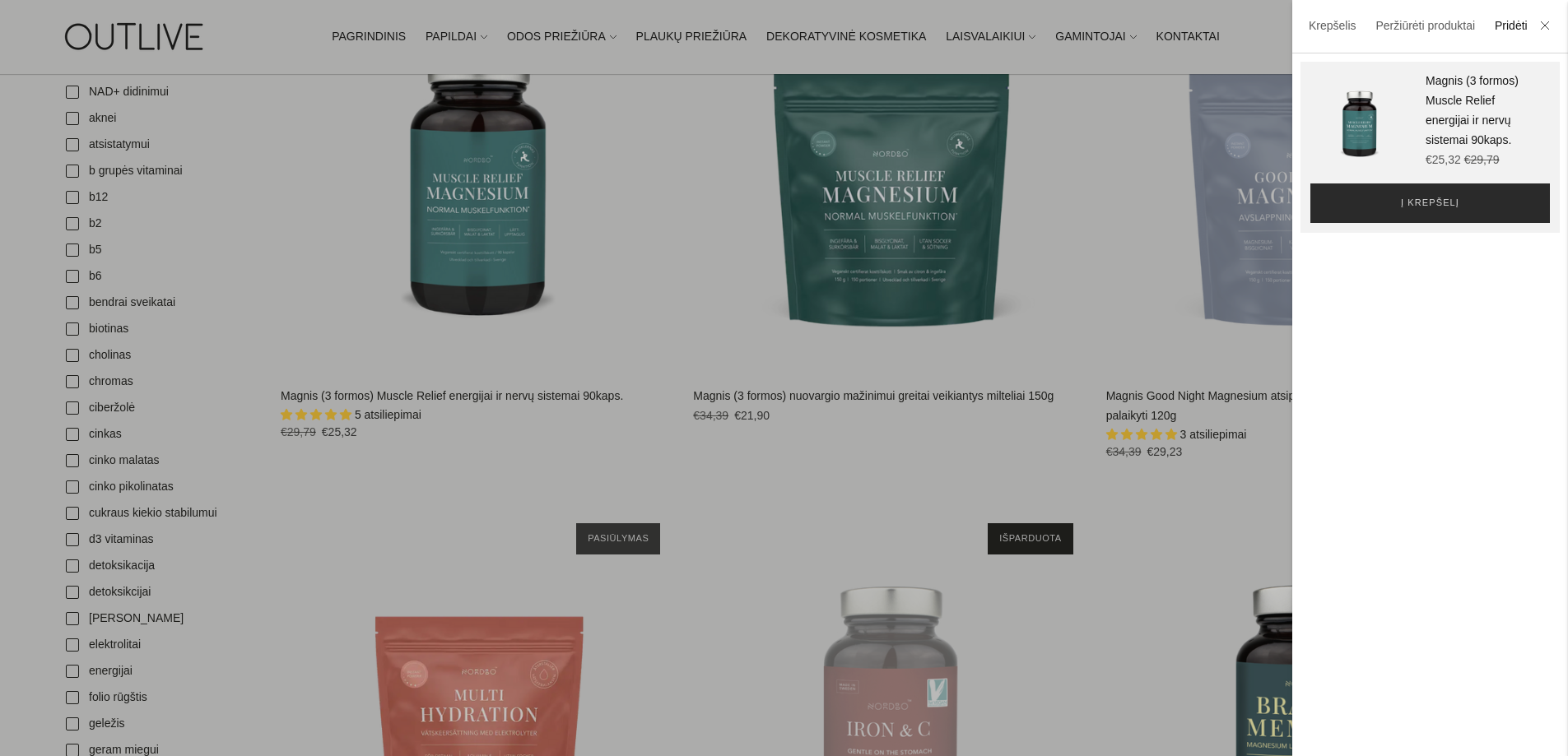
click at [1437, 205] on span "Į krepšelį" at bounding box center [1429, 204] width 59 height 17
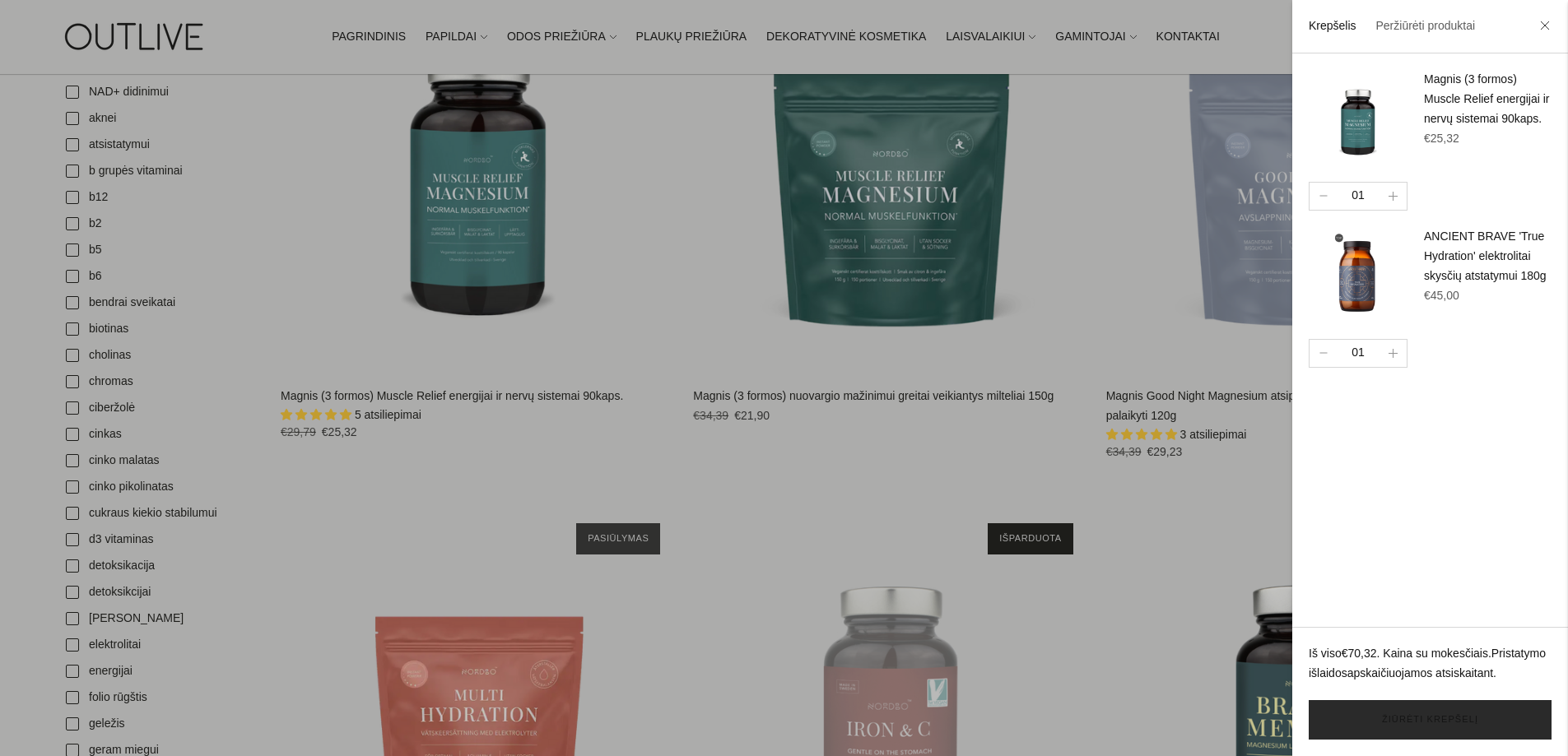
click at [1415, 718] on link "Žiūrėti krepšelį" at bounding box center [1429, 720] width 243 height 39
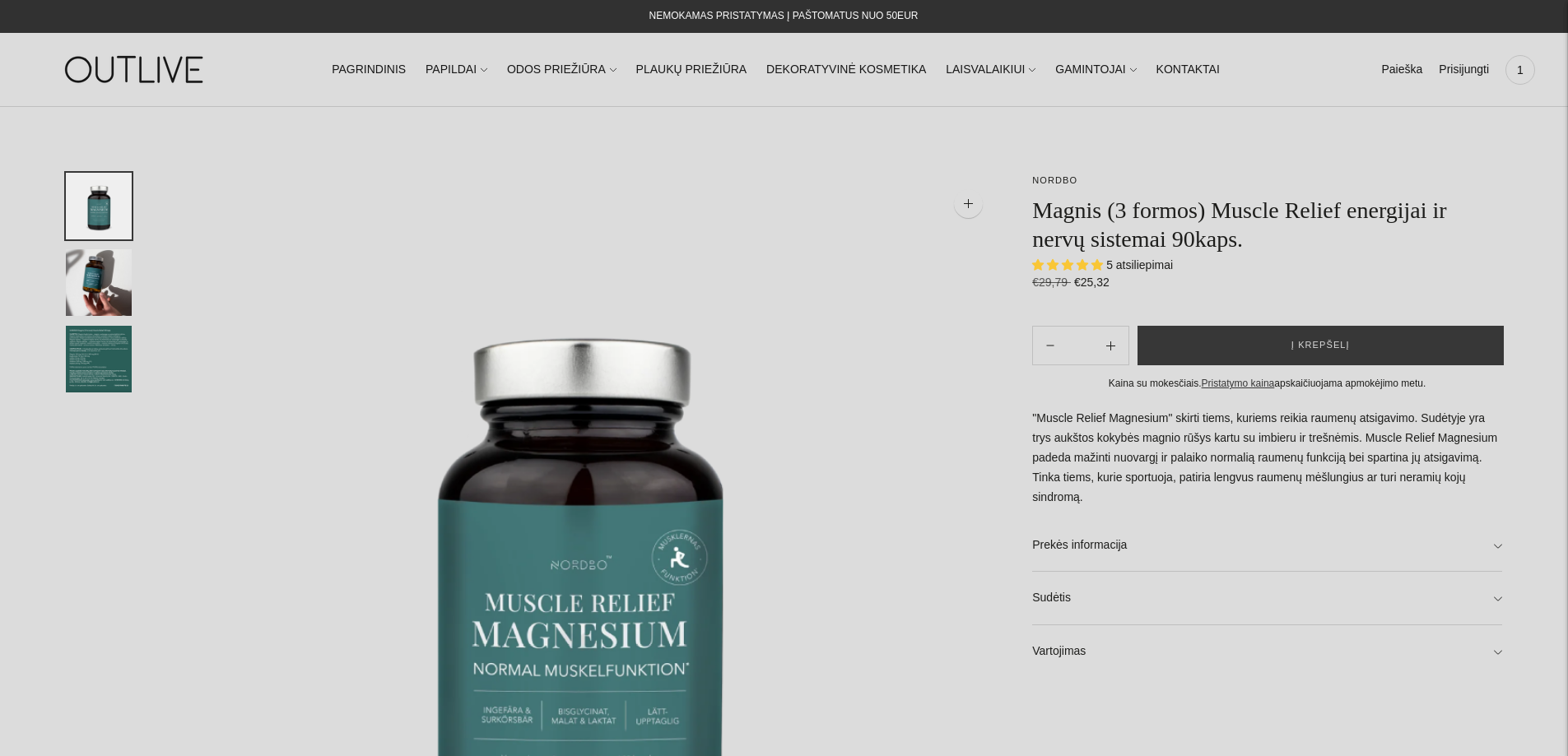
select select "**********"
click at [1097, 534] on link "Prekės informacija" at bounding box center [1267, 545] width 470 height 53
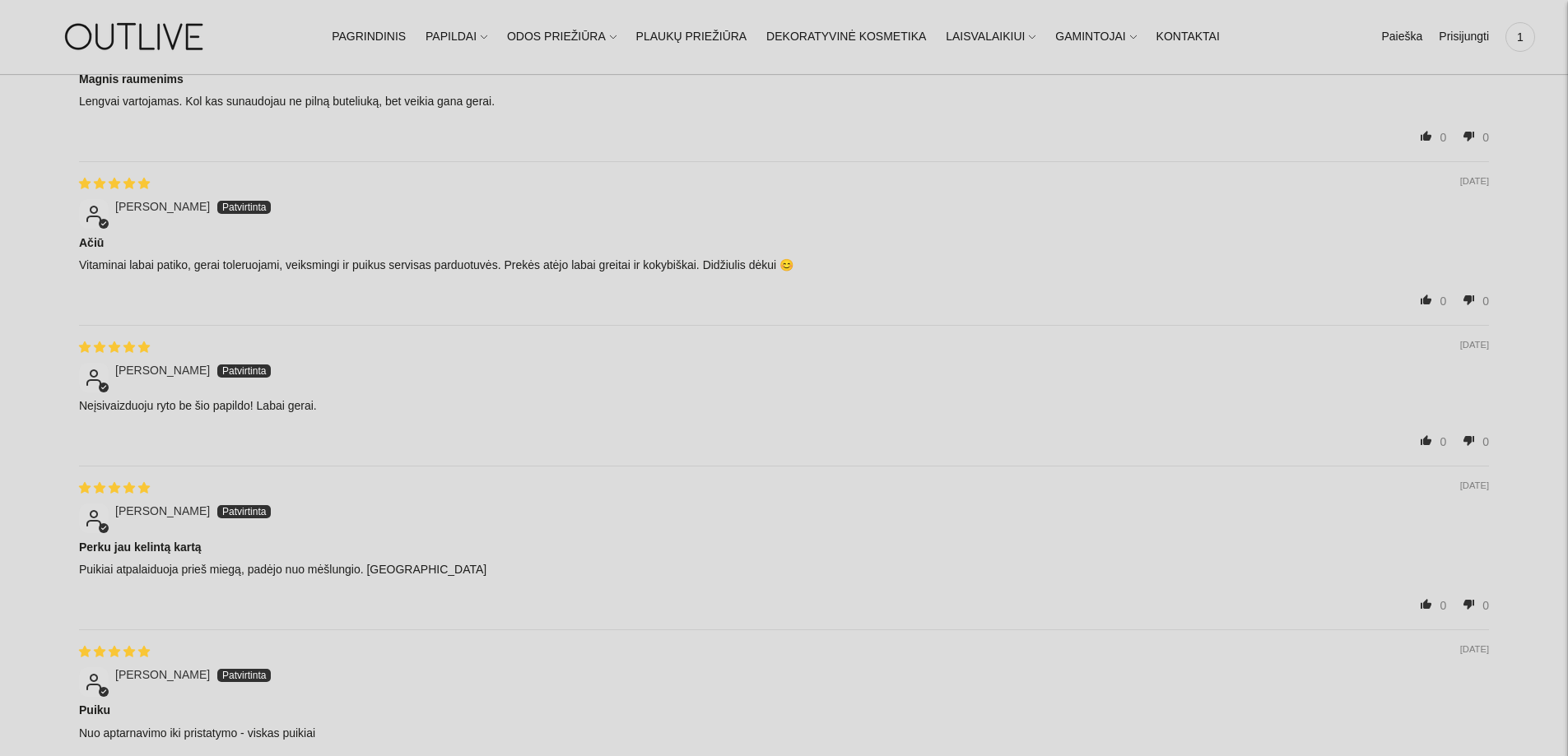
scroll to position [2603, 0]
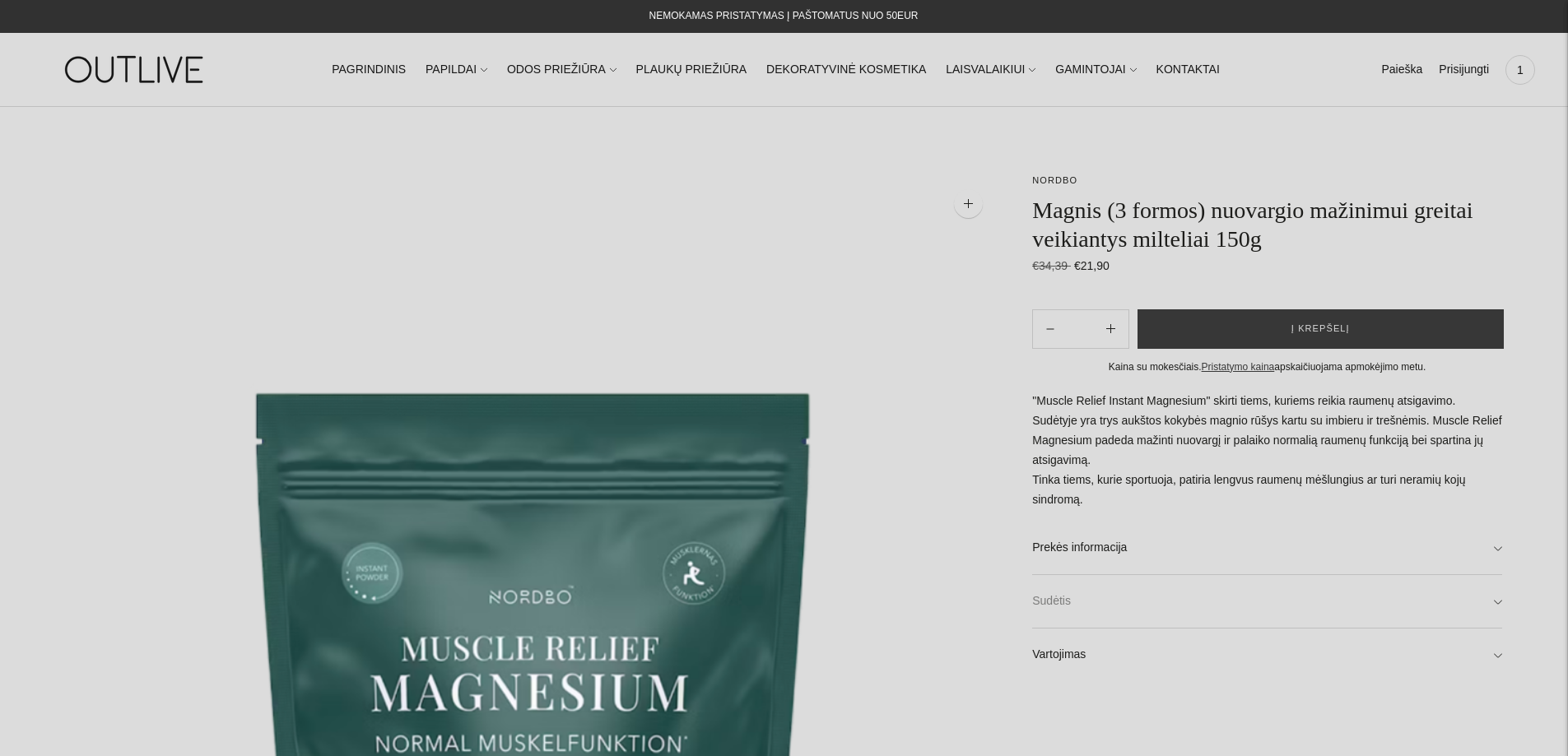
click at [1070, 603] on link "Sudėtis" at bounding box center [1267, 602] width 470 height 53
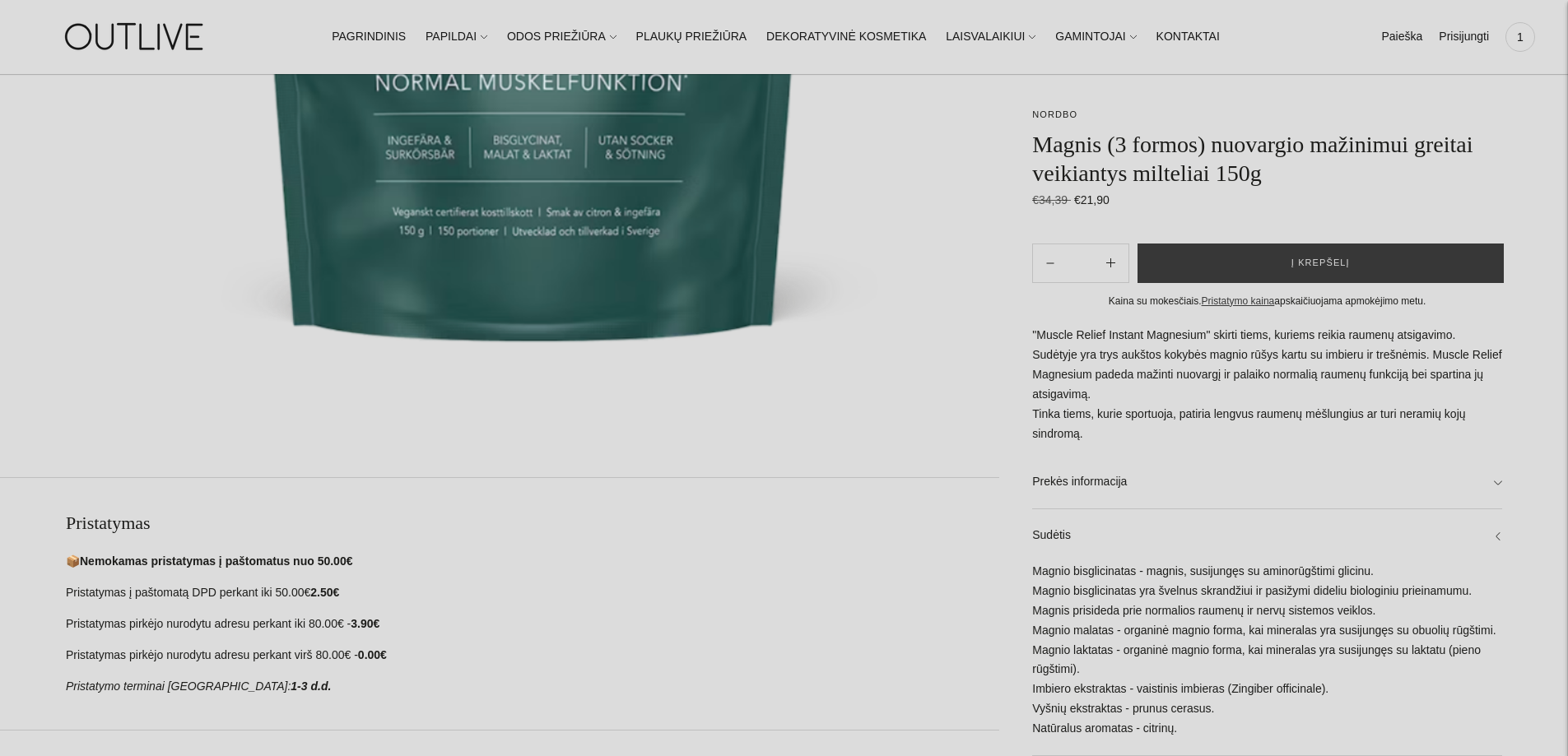
scroll to position [1323, 0]
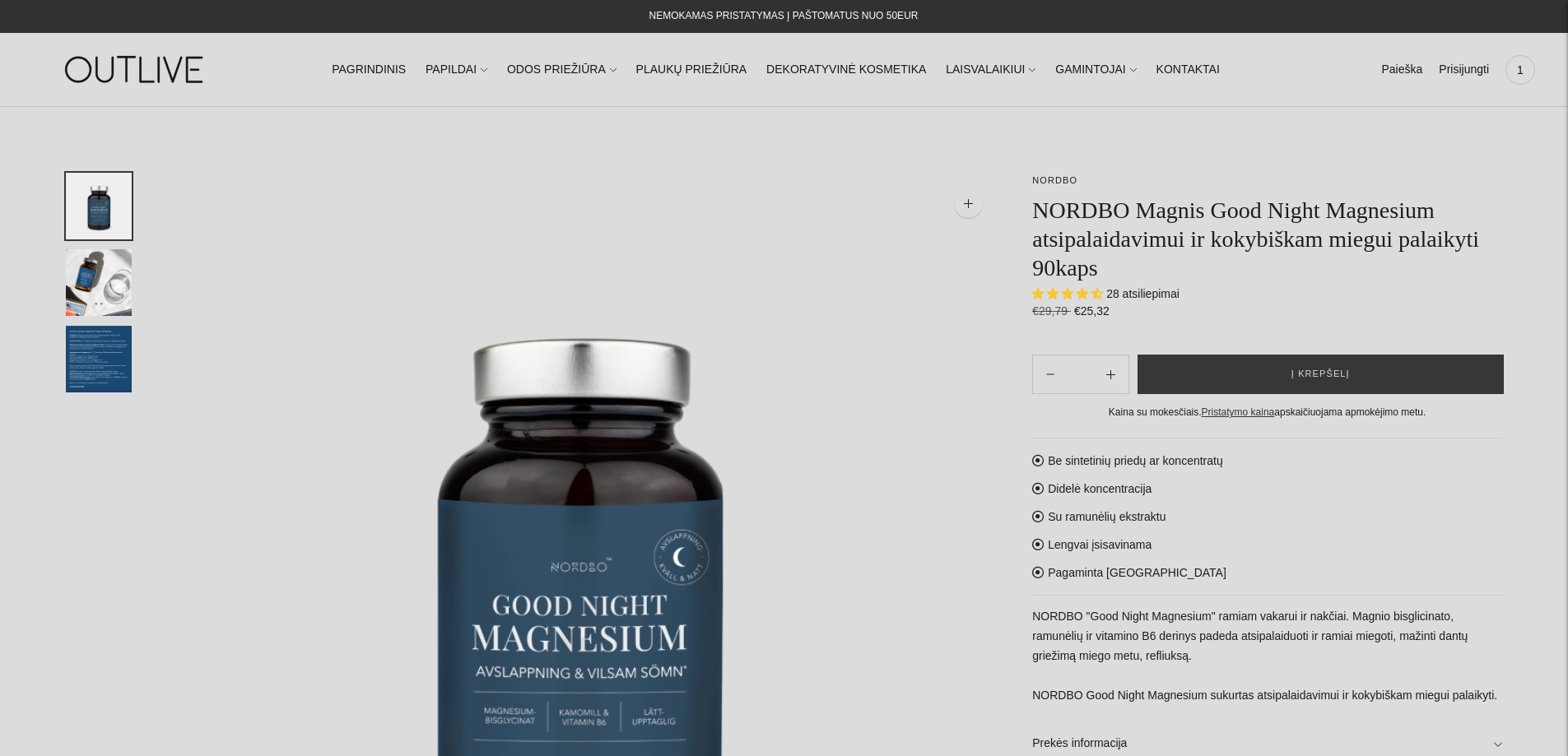
select select "**********"
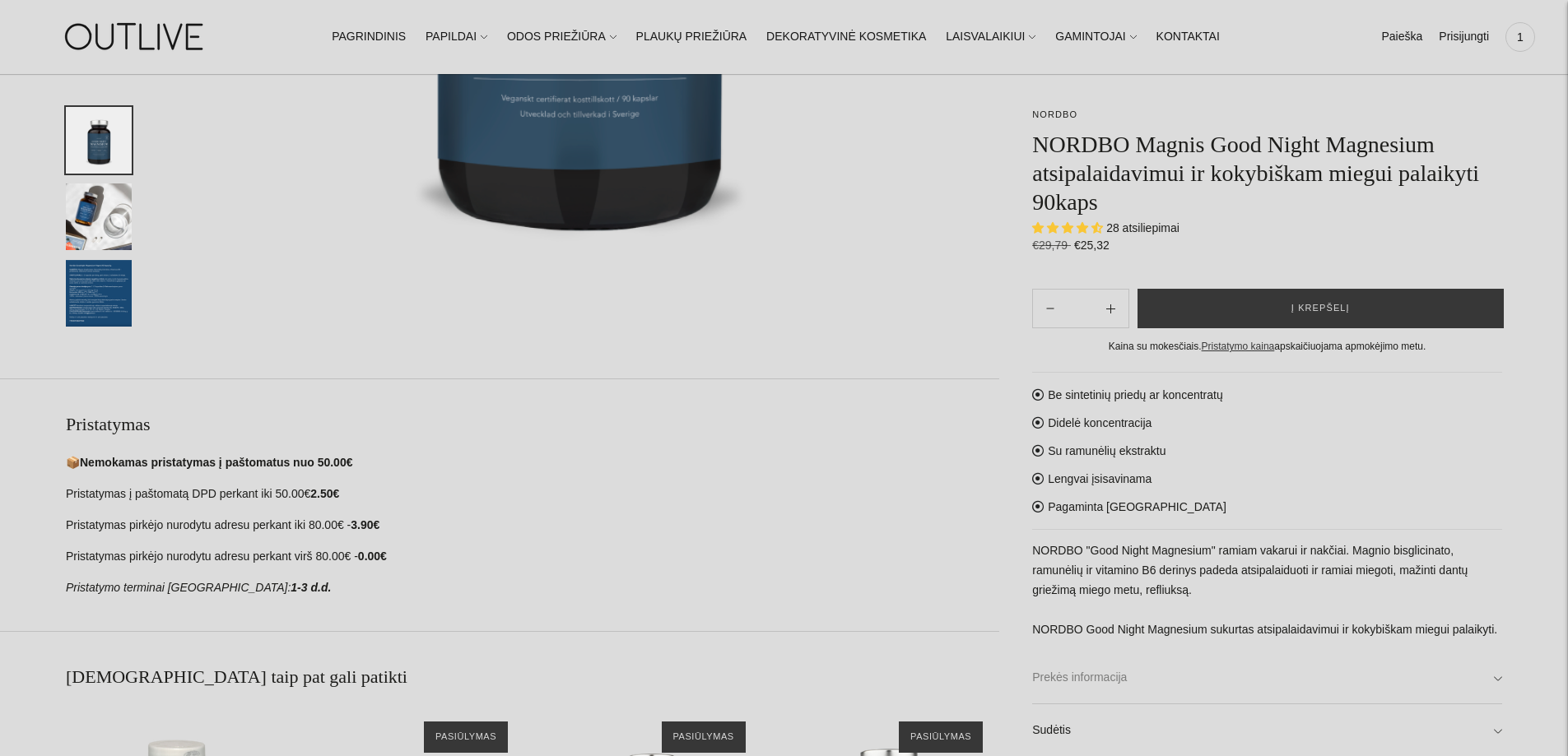
click at [1093, 666] on link "Prekės informacija" at bounding box center [1267, 678] width 470 height 53
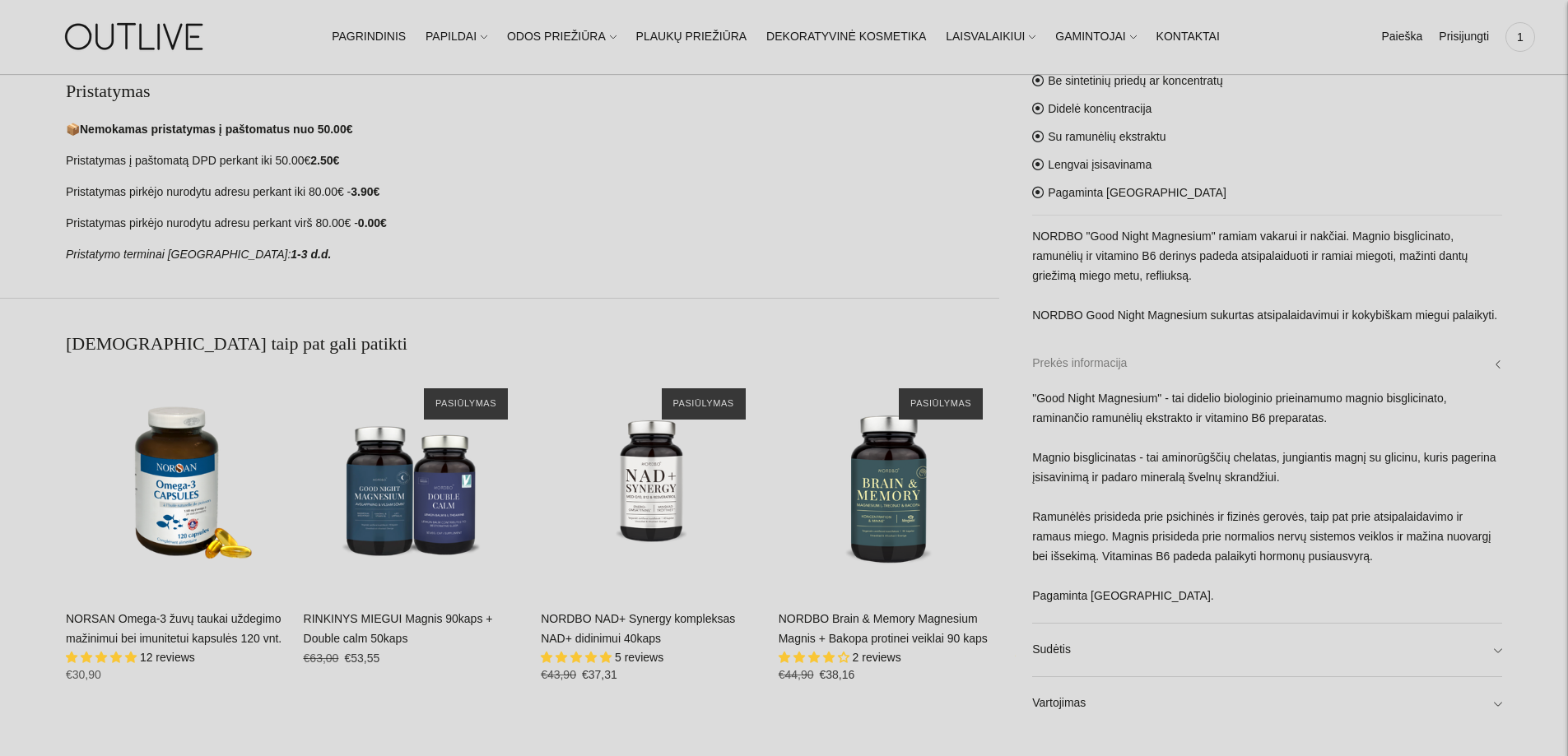
scroll to position [1323, 0]
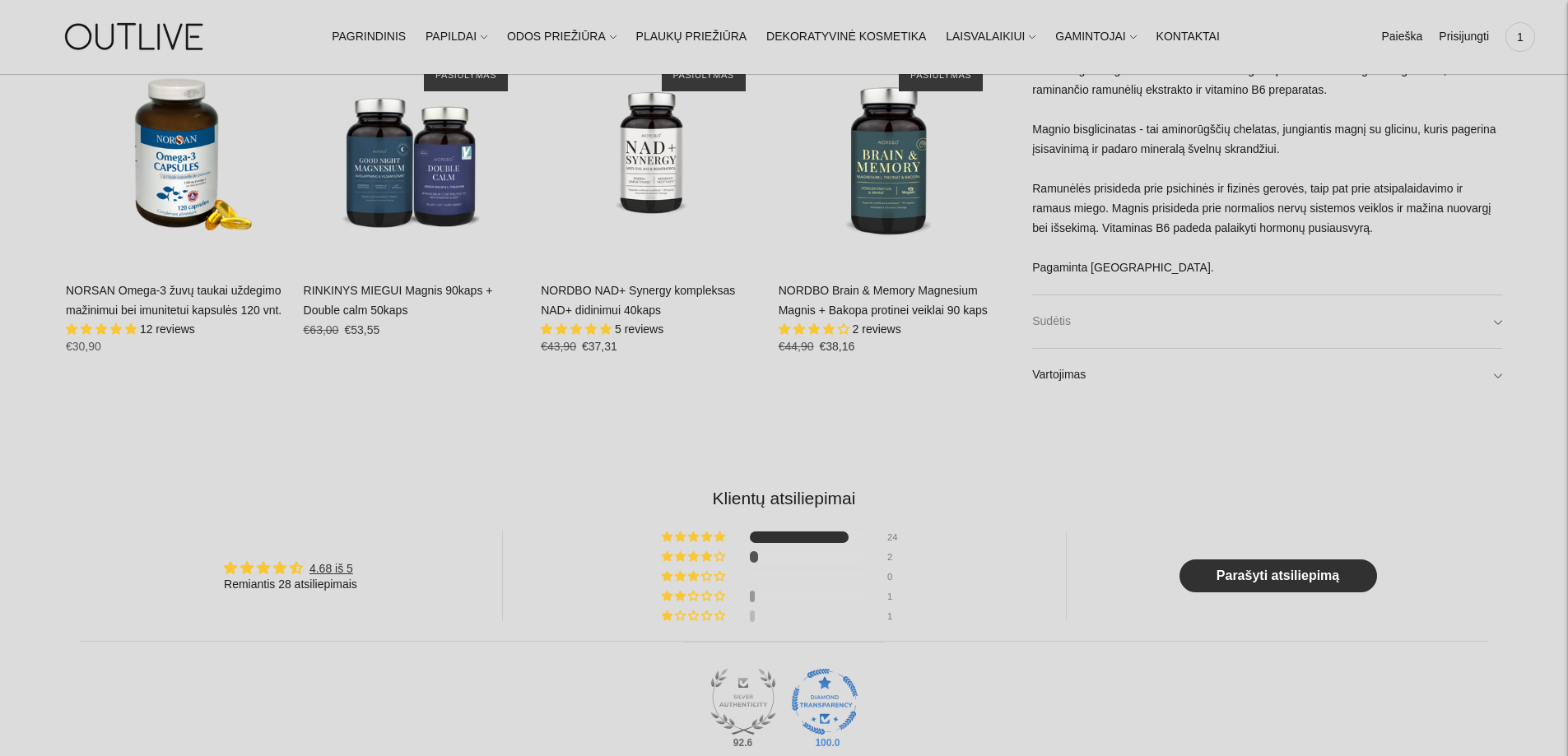
click at [1066, 318] on link "Sudėtis" at bounding box center [1267, 321] width 470 height 53
